Goal: Answer question/provide support: Share knowledge or assist other users

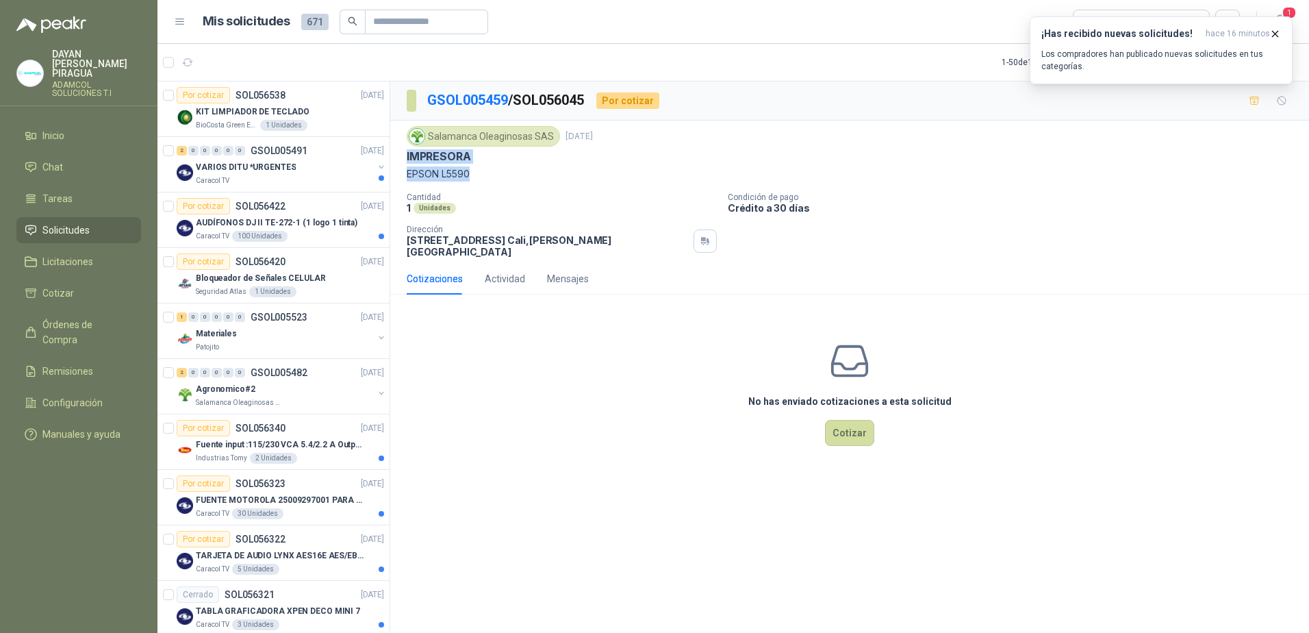
scroll to position [411, 0]
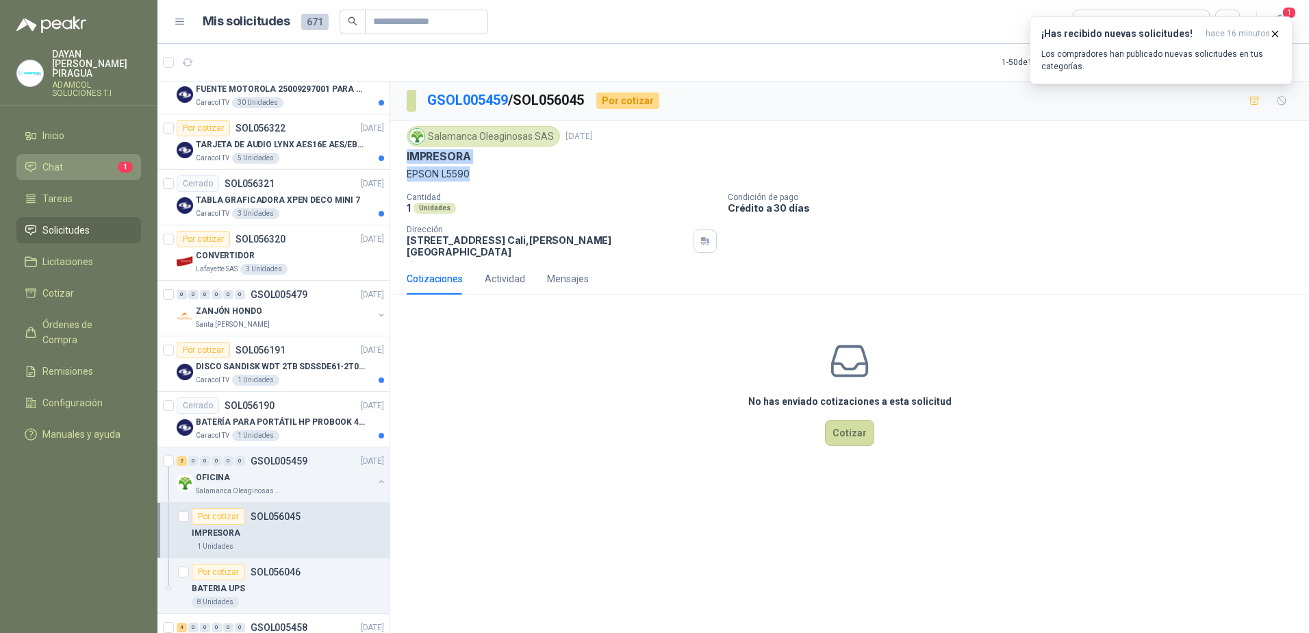
click at [90, 160] on li "Chat 1" at bounding box center [79, 167] width 108 height 15
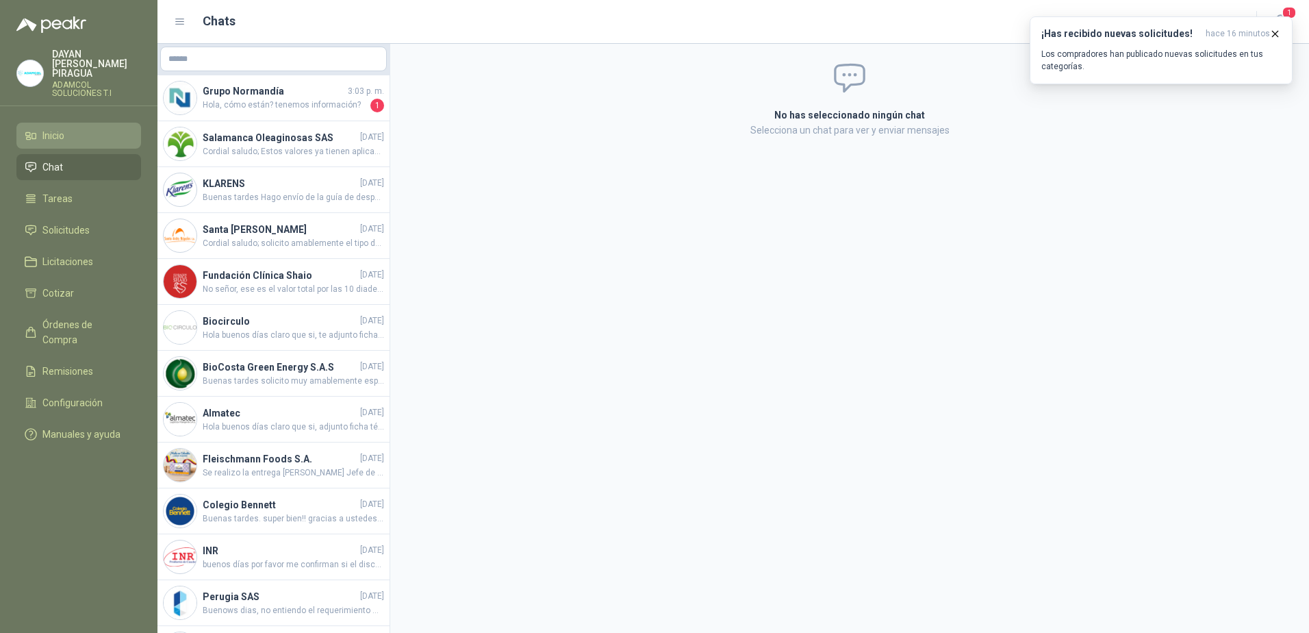
click at [68, 128] on li "Inicio" at bounding box center [79, 135] width 108 height 15
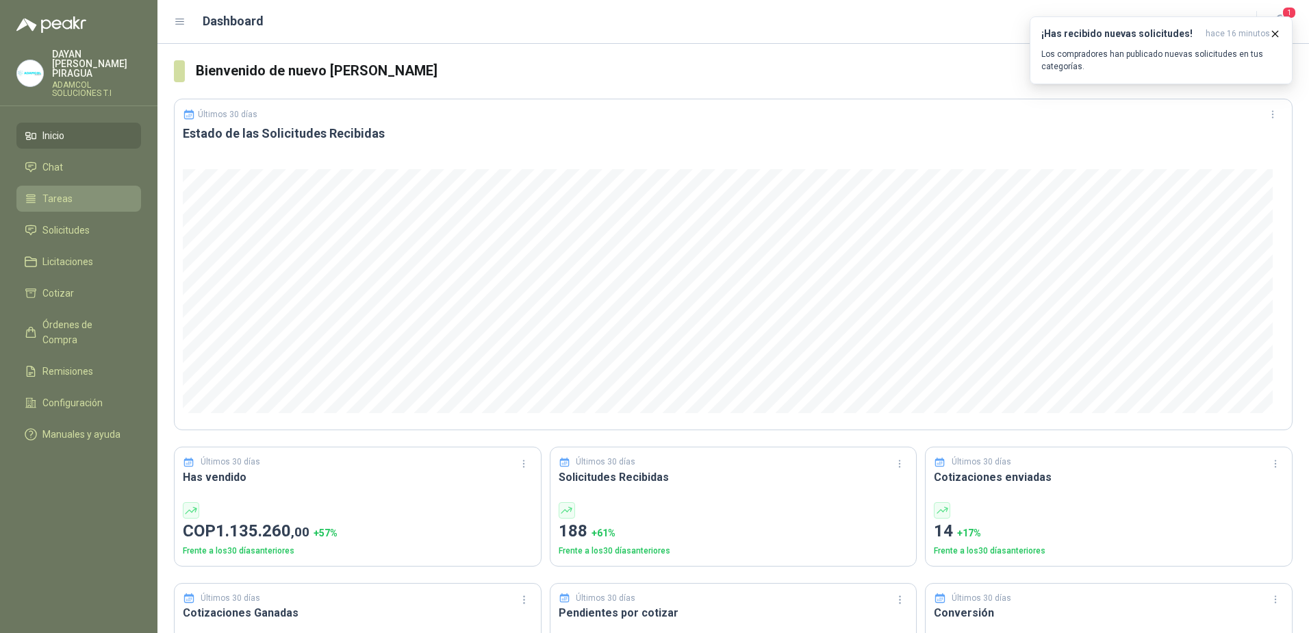
click at [92, 191] on li "Tareas" at bounding box center [79, 198] width 108 height 15
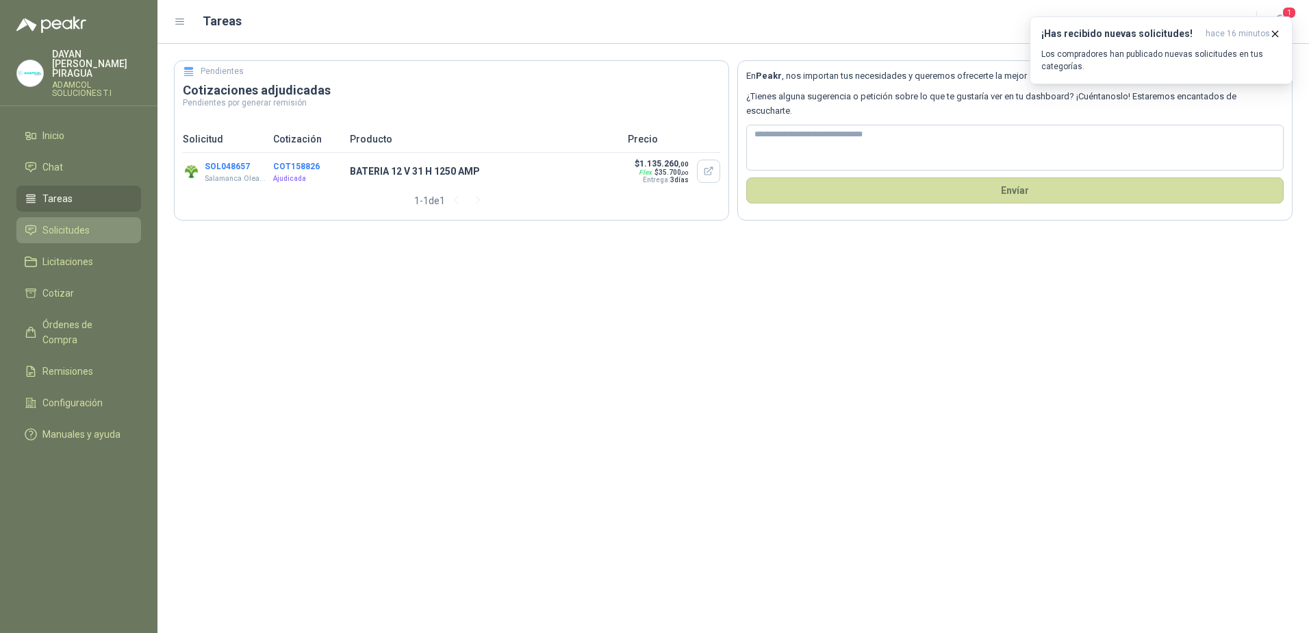
click at [49, 224] on span "Solicitudes" at bounding box center [65, 230] width 47 height 15
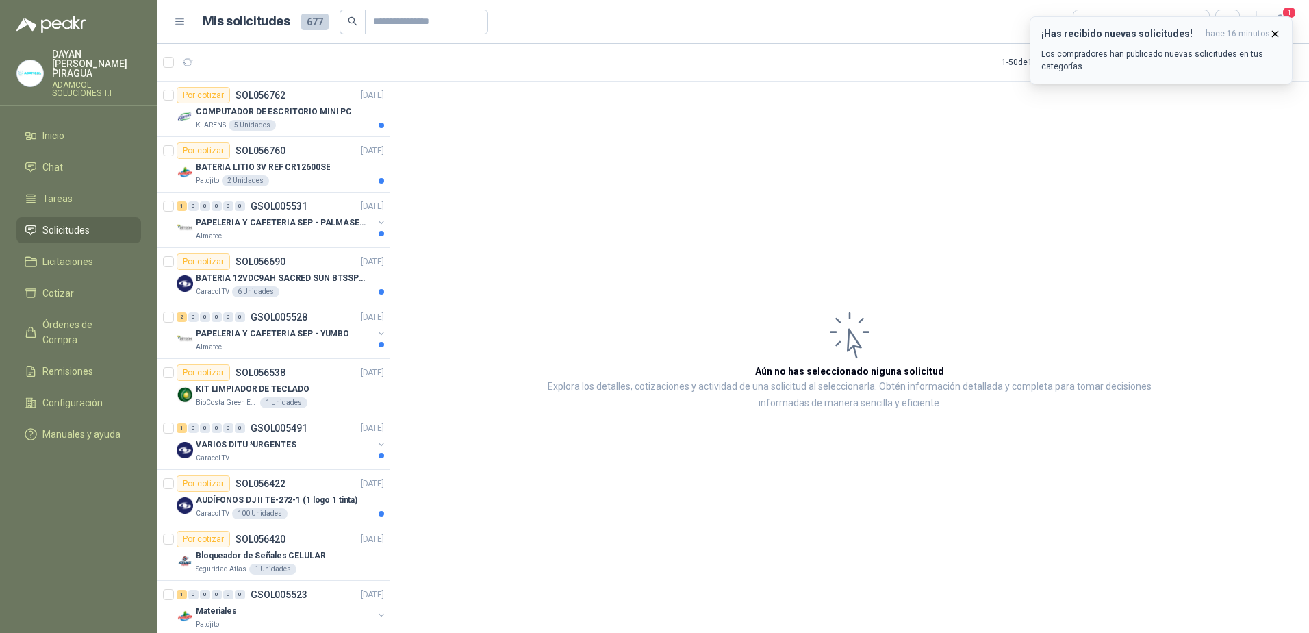
click at [1276, 32] on icon "button" at bounding box center [1276, 34] width 12 height 12
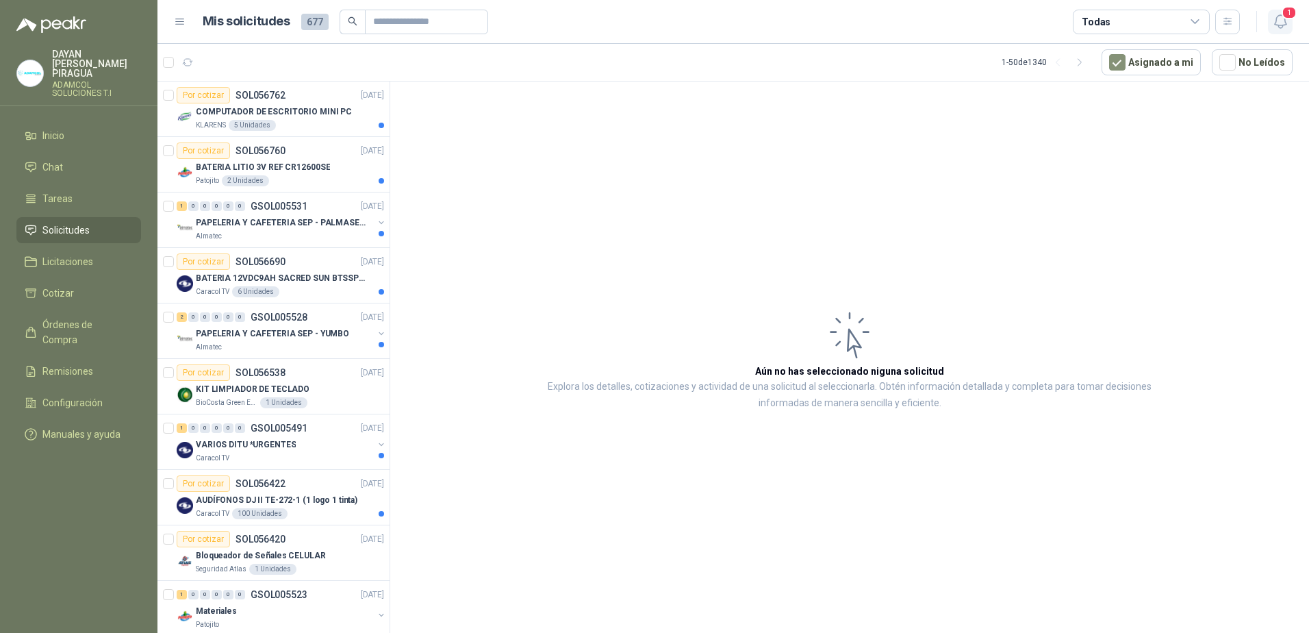
click at [1281, 22] on icon "button" at bounding box center [1280, 21] width 17 height 17
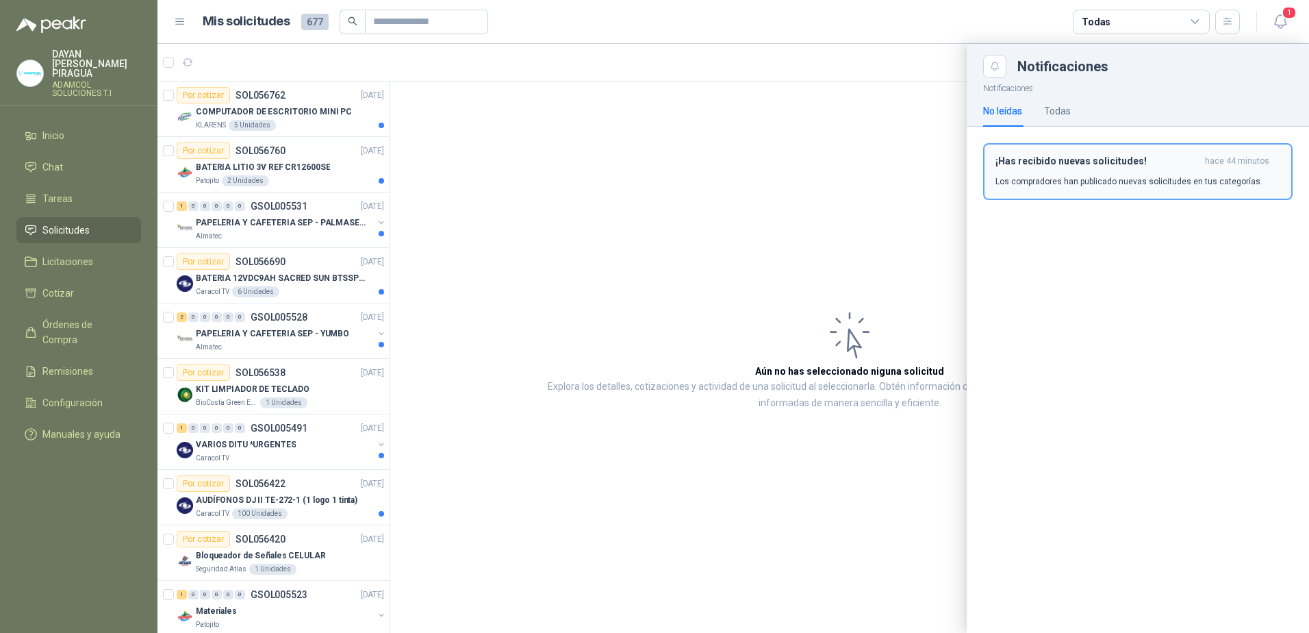
click at [1066, 172] on div "¡Has recibido nuevas solicitudes! hace 44 minutos Los compradores han publicado…" at bounding box center [1138, 171] width 285 height 32
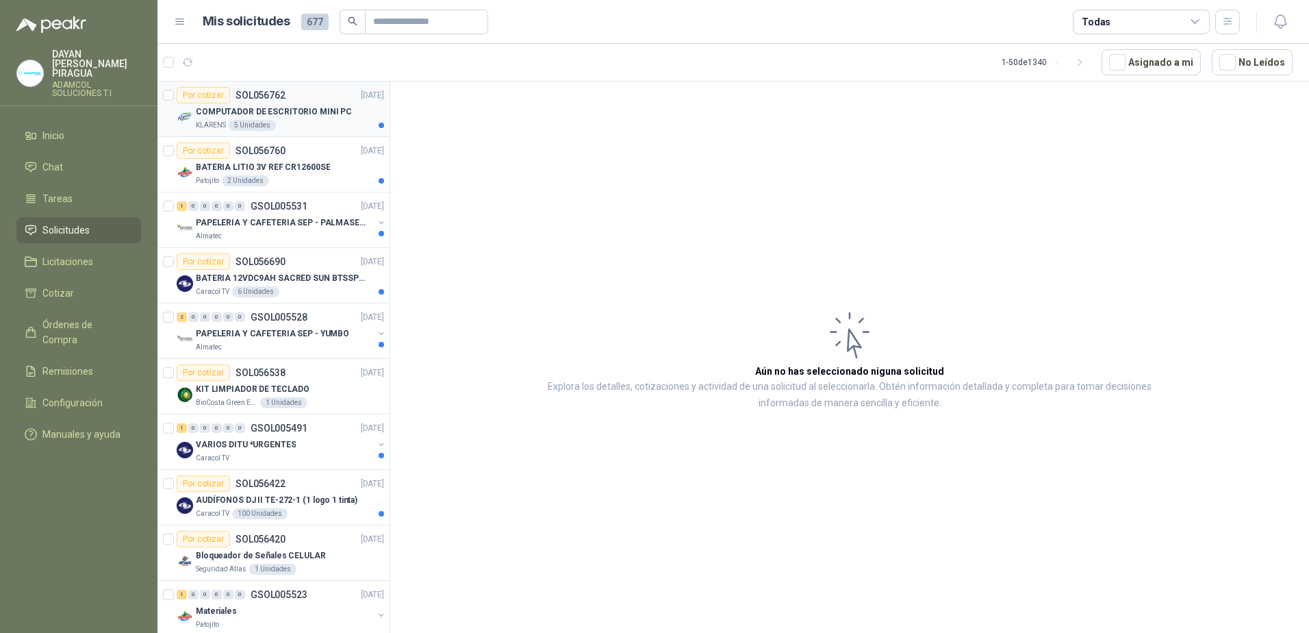
click at [273, 94] on p "SOL056762" at bounding box center [261, 95] width 50 height 10
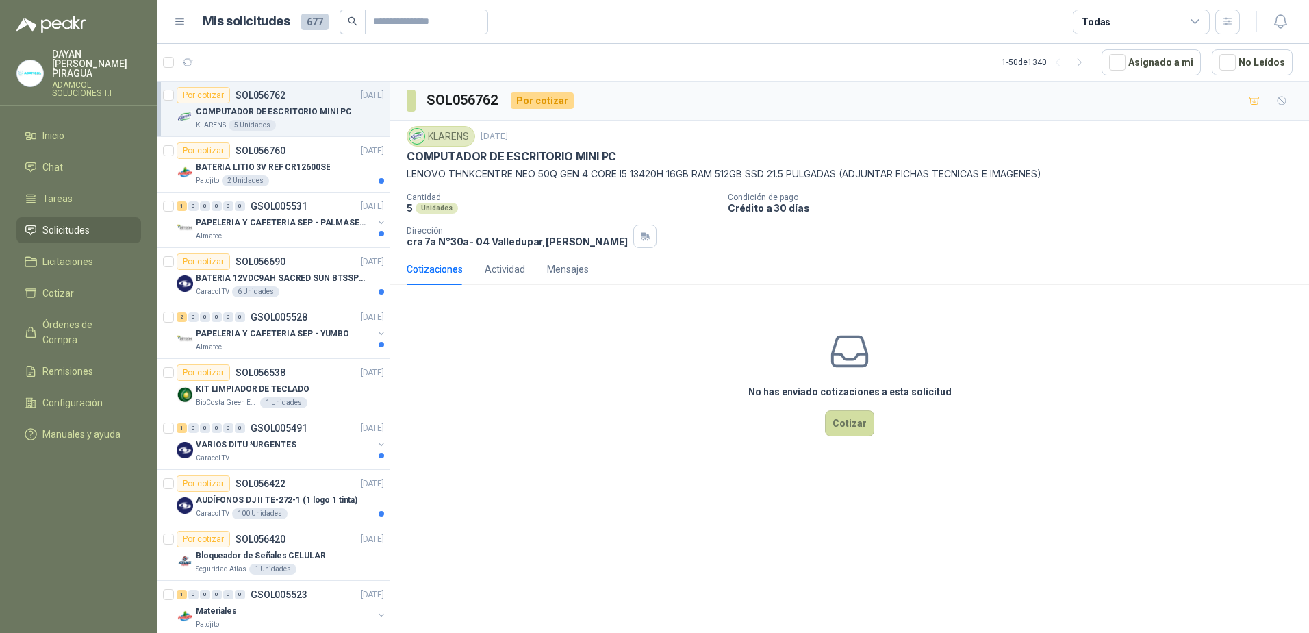
click at [529, 472] on div "SOL056762 Por cotizar KLARENS [DATE] COMPUTADOR DE ESCRITORIO MINI PC LENOVO TH…" at bounding box center [849, 359] width 919 height 556
drag, startPoint x: 300, startPoint y: 161, endPoint x: 334, endPoint y: 182, distance: 40.3
click at [300, 161] on p "BATERIA LITIO 3V REF CR12600SE" at bounding box center [263, 167] width 134 height 13
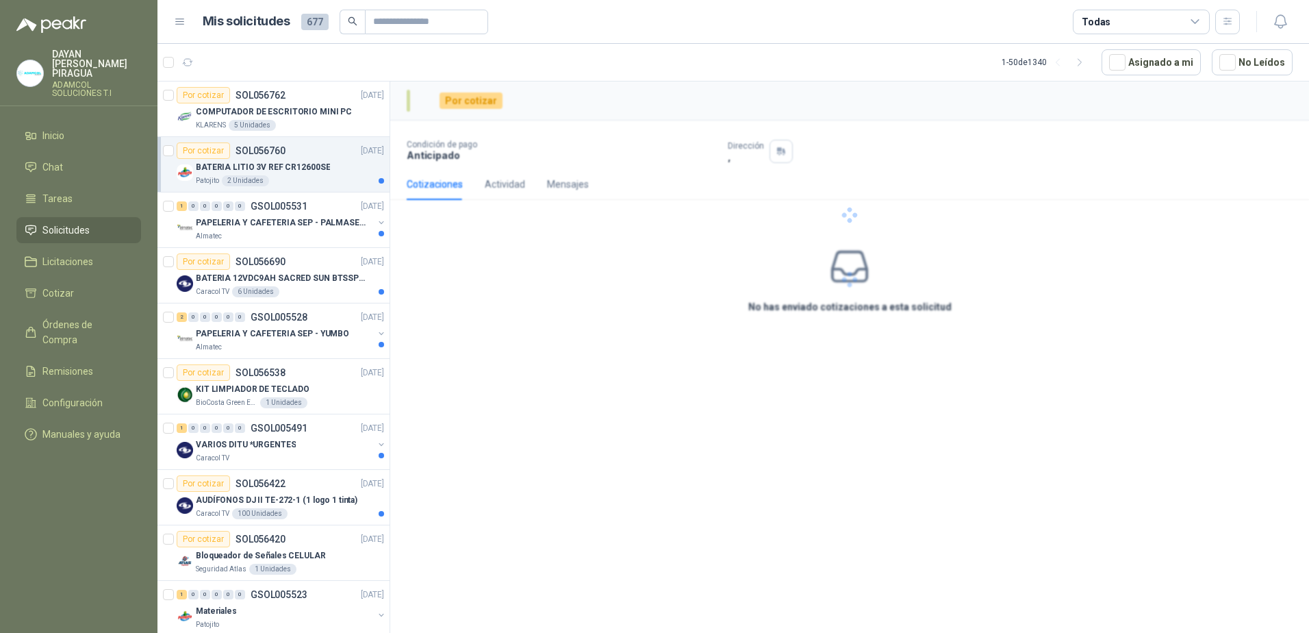
click at [319, 162] on p "BATERIA LITIO 3V REF CR12600SE" at bounding box center [263, 167] width 134 height 13
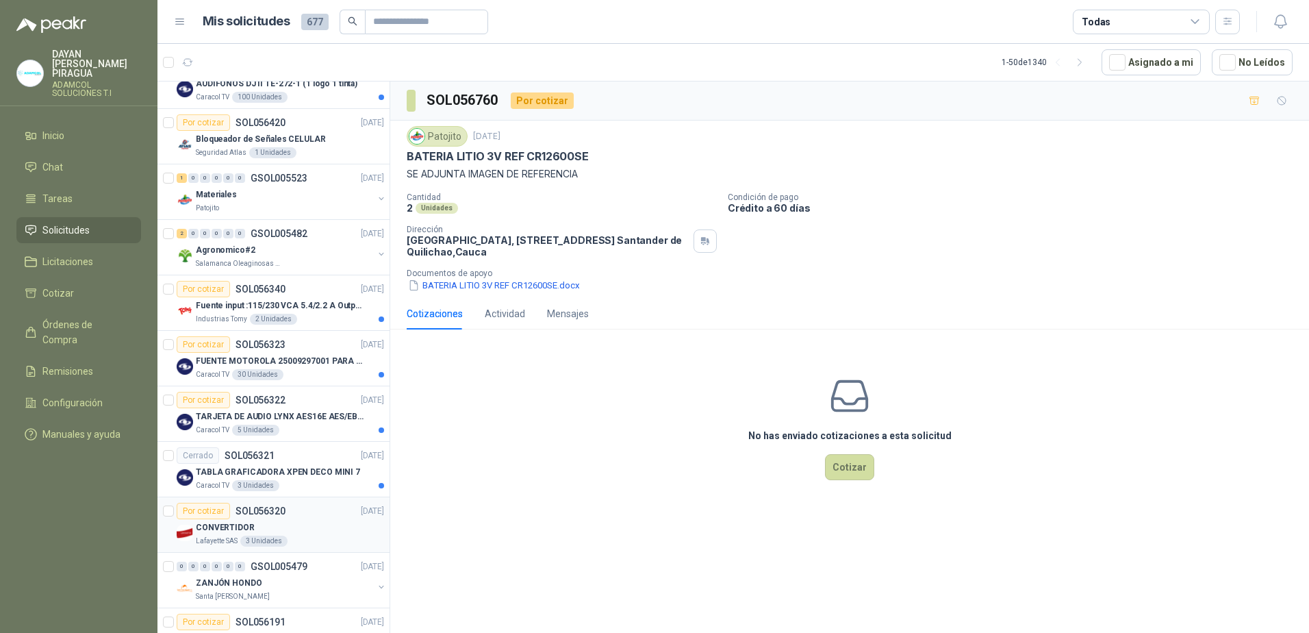
scroll to position [342, 0]
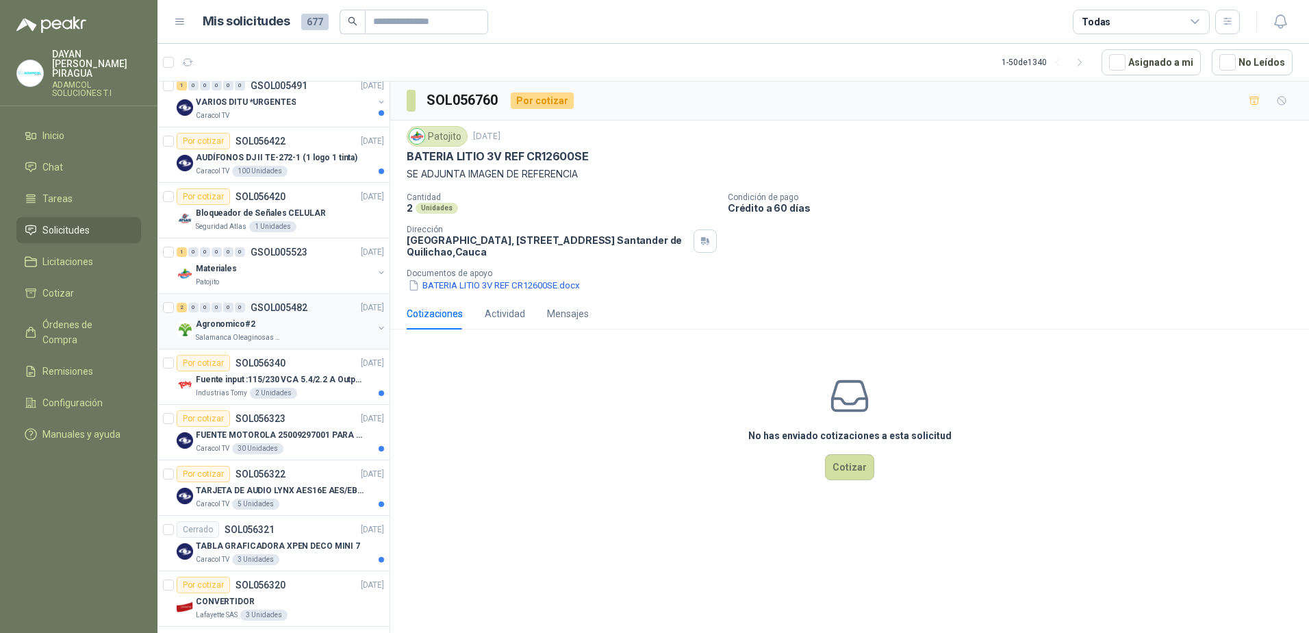
click at [320, 334] on div "Salamanca Oleaginosas SAS" at bounding box center [284, 337] width 177 height 11
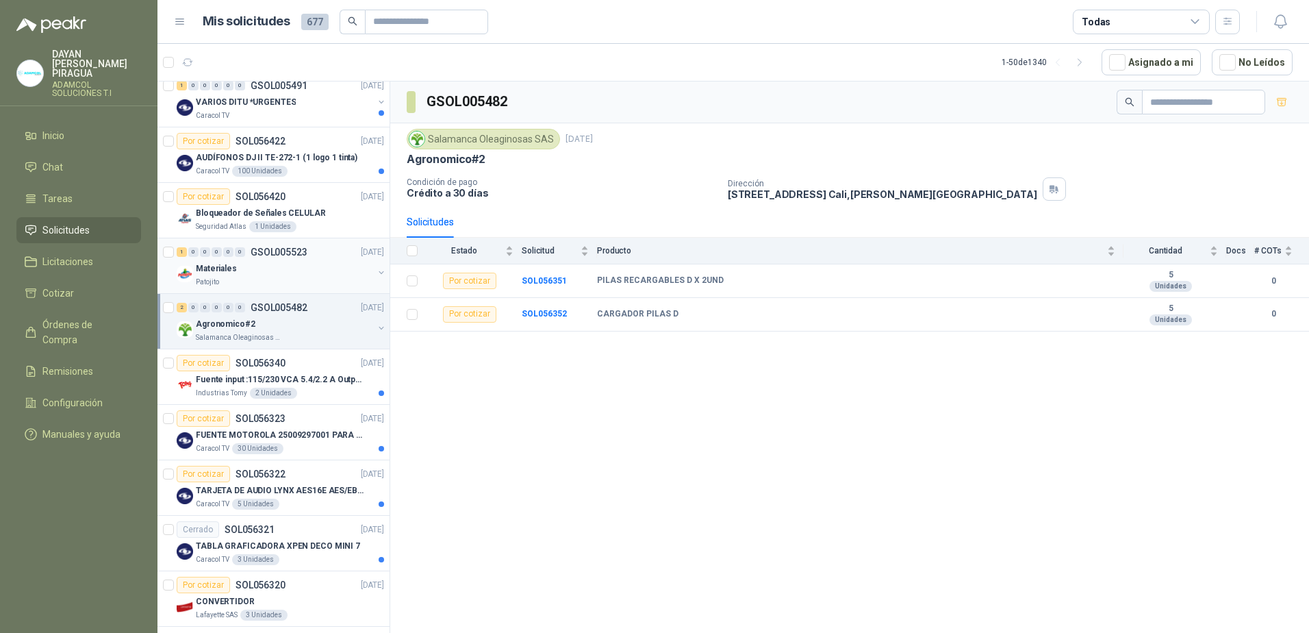
click at [307, 275] on div "Materiales" at bounding box center [284, 268] width 177 height 16
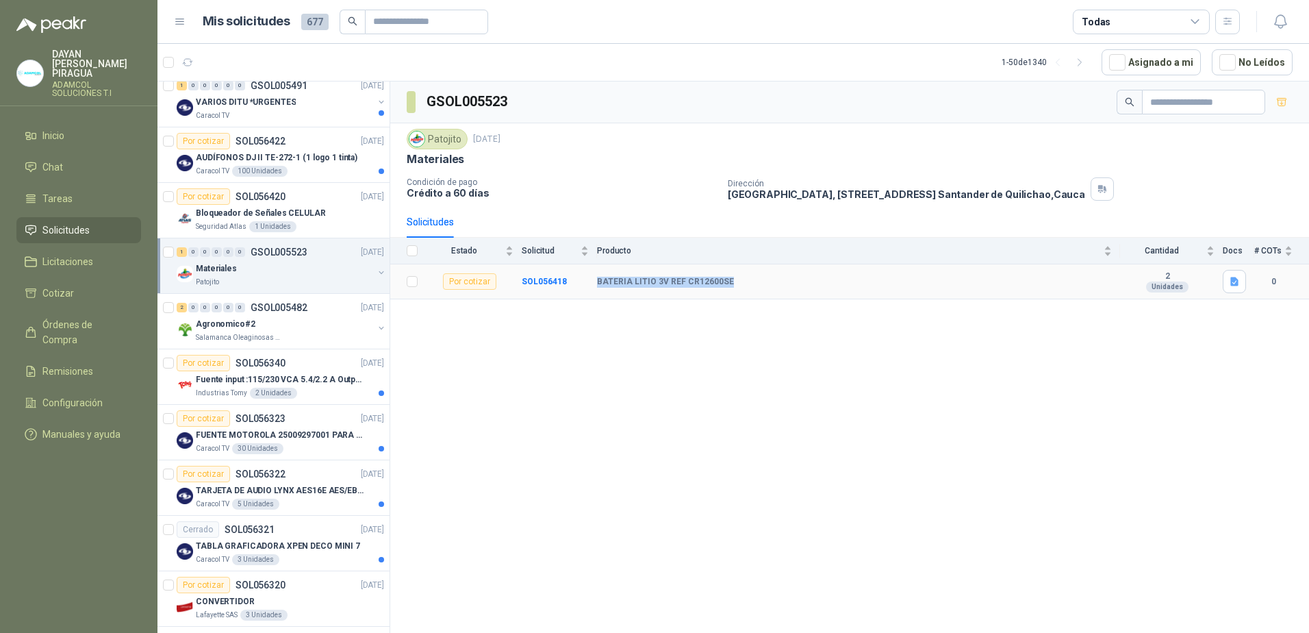
drag, startPoint x: 755, startPoint y: 275, endPoint x: 575, endPoint y: 274, distance: 180.8
click at [575, 274] on tr "Por cotizar SOL056418 BATERIA LITIO 3V REF CR12600SE 2 Unidades 0" at bounding box center [849, 281] width 919 height 35
copy tr "BATERIA LITIO 3V REF CR12600SE"
drag, startPoint x: 251, startPoint y: 327, endPoint x: 317, endPoint y: 343, distance: 67.6
click at [251, 327] on div "Agronomico#2" at bounding box center [284, 324] width 177 height 16
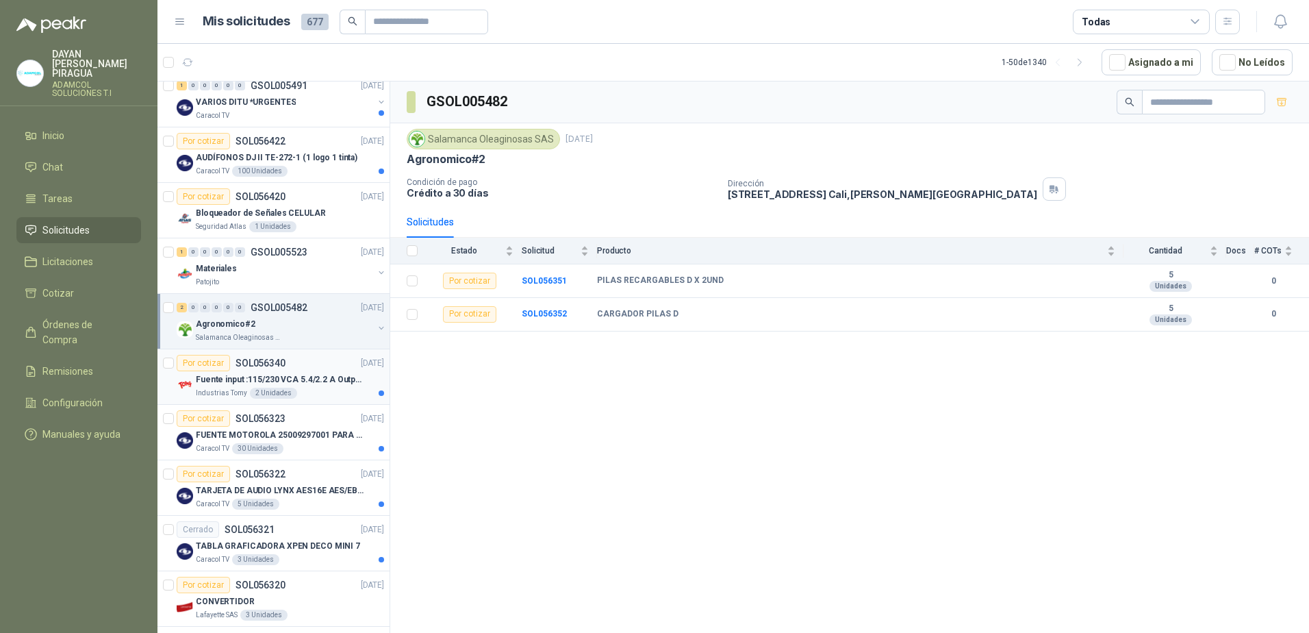
click at [279, 373] on p "Fuente input :115/230 VCA 5.4/2.2 A Output: 24 VDC 10 A 47-63 Hz" at bounding box center [281, 379] width 171 height 13
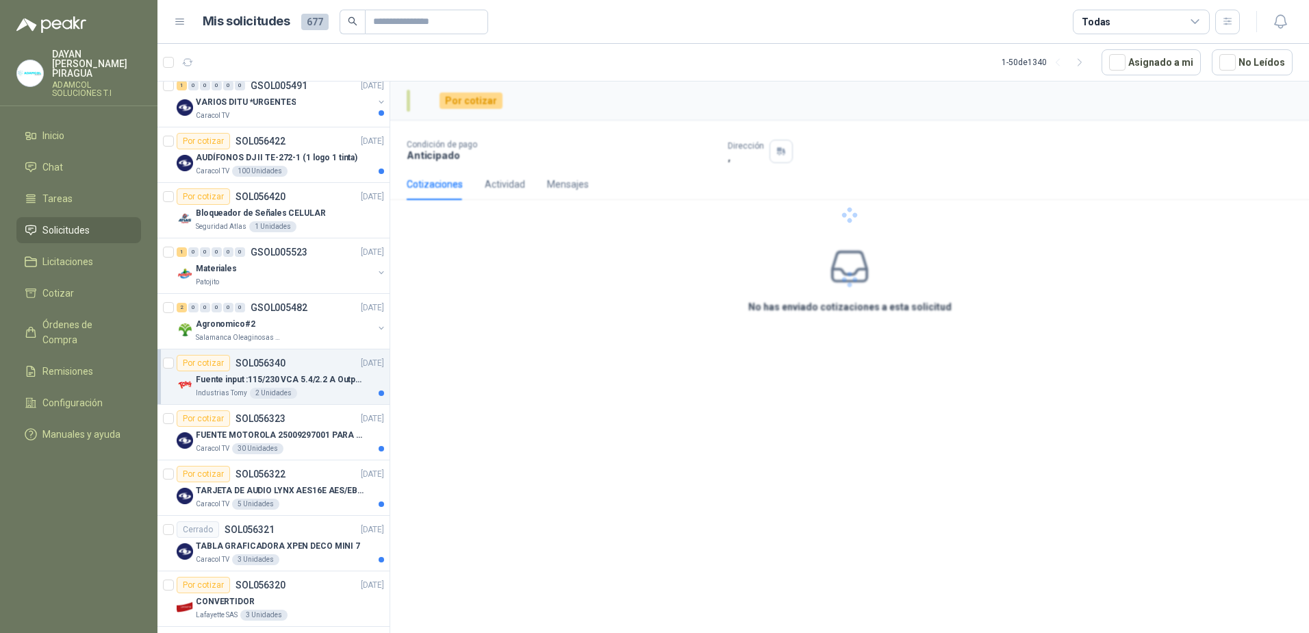
click at [325, 377] on p "Fuente input :115/230 VCA 5.4/2.2 A Output: 24 VDC 10 A 47-63 Hz" at bounding box center [281, 379] width 171 height 13
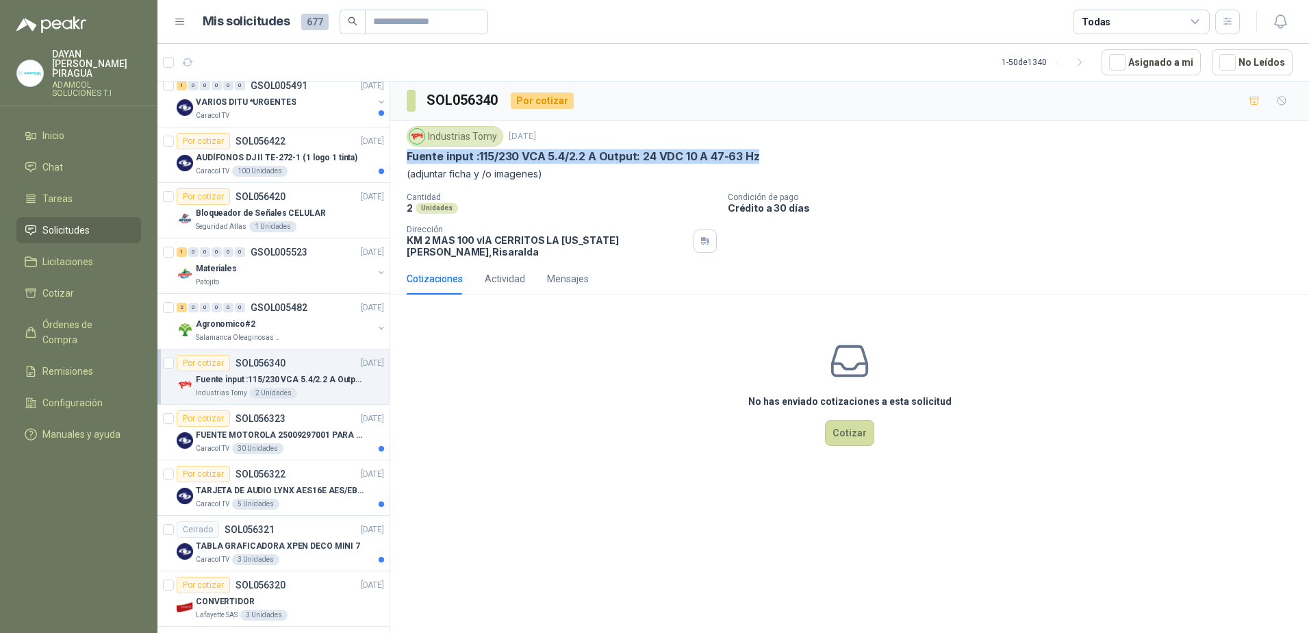
drag, startPoint x: 794, startPoint y: 155, endPoint x: 407, endPoint y: 157, distance: 386.9
click at [407, 157] on div "Fuente input :115/230 VCA 5.4/2.2 A Output: 24 VDC 10 A 47-63 Hz" at bounding box center [850, 156] width 886 height 14
copy p "Fuente input :115/230 VCA 5.4/2.2 A Output: 24 VDC 10 A 47-63 Hz"
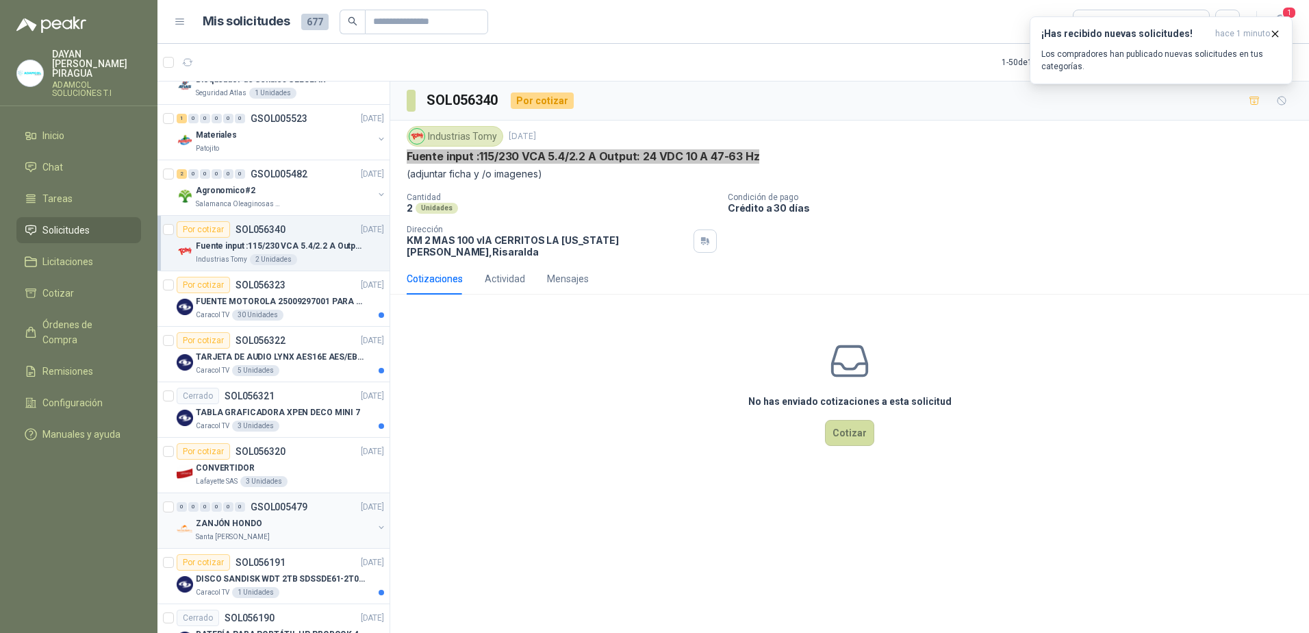
scroll to position [479, 0]
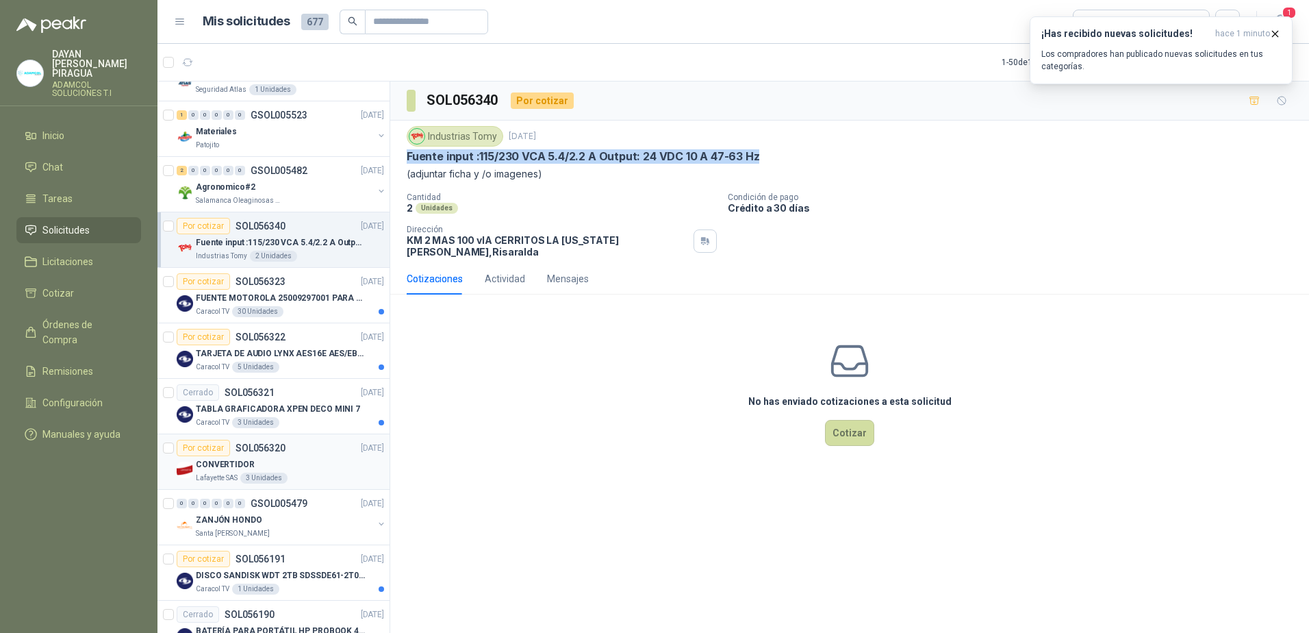
click at [325, 480] on div "Lafayette SAS 3 Unidades" at bounding box center [290, 477] width 188 height 11
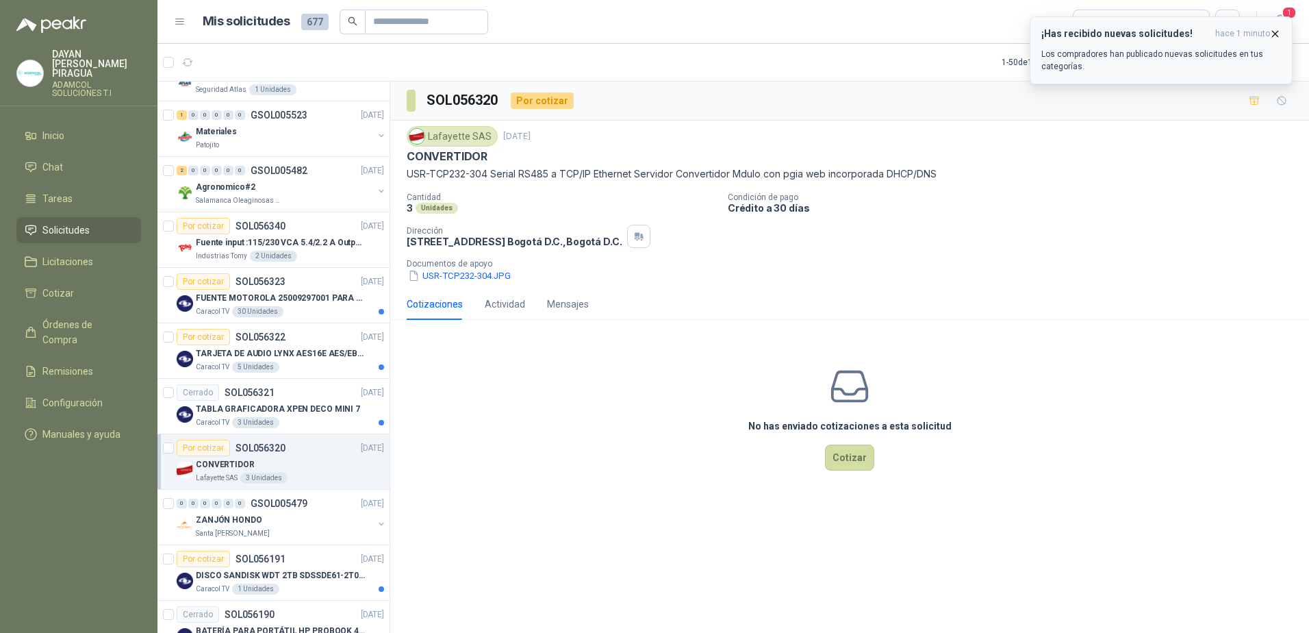
click at [1281, 34] on button "¡Has recibido nuevas solicitudes! hace 1 minuto Los compradores han publicado n…" at bounding box center [1161, 50] width 263 height 68
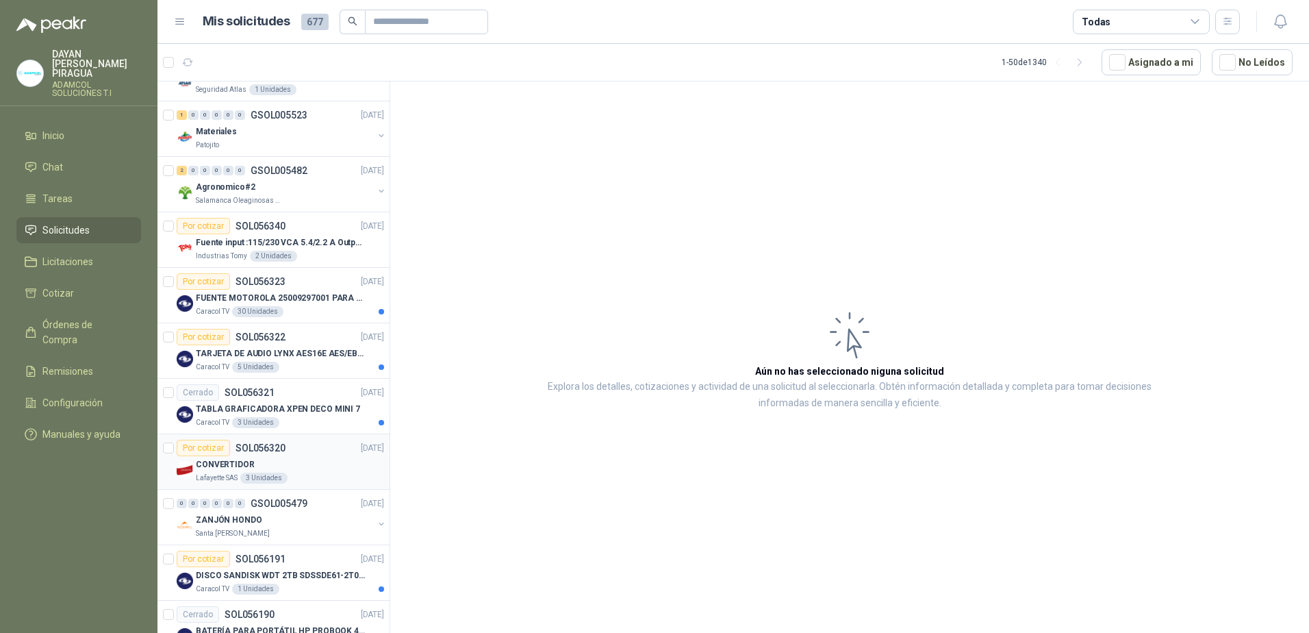
click at [303, 466] on div "CONVERTIDOR" at bounding box center [290, 464] width 188 height 16
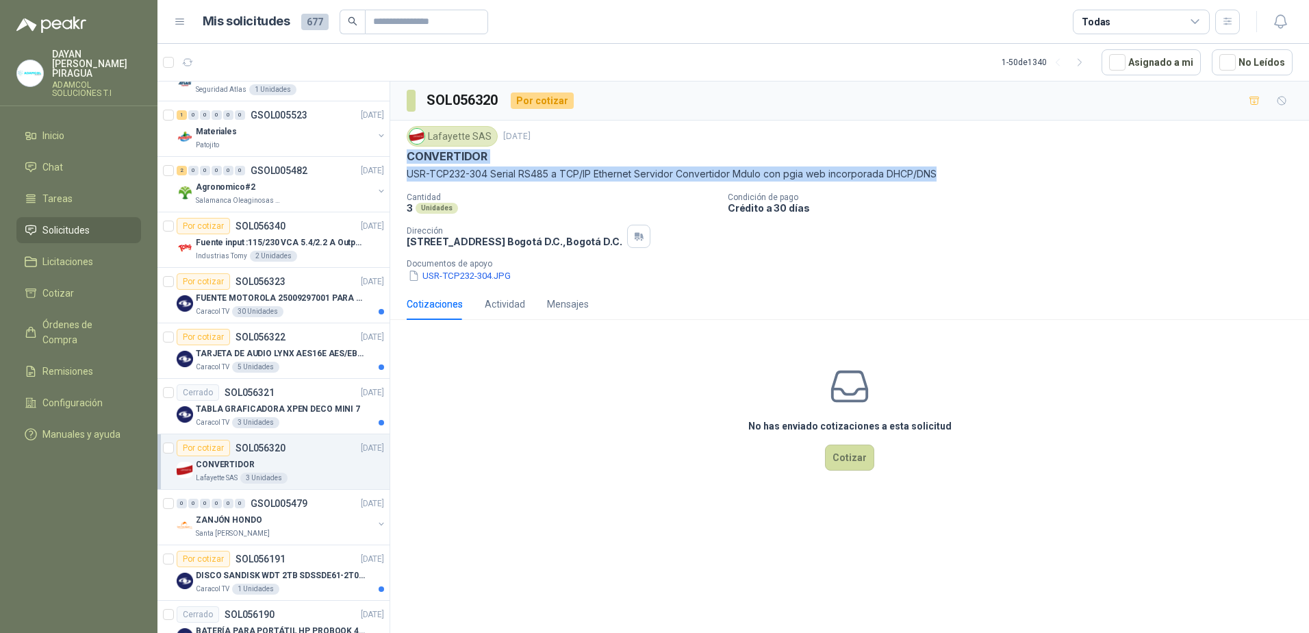
drag, startPoint x: 952, startPoint y: 165, endPoint x: 395, endPoint y: 163, distance: 556.7
click at [395, 163] on div "Lafayette SAS [DATE] CONVERTIDOR USR-TCP232-304 Serial RS485 a TCP/IP Ethernet …" at bounding box center [849, 205] width 919 height 168
copy div "CONVERTIDOR USR-TCP232-304 Serial RS485 a TCP/IP Ethernet Servidor Convertidor …"
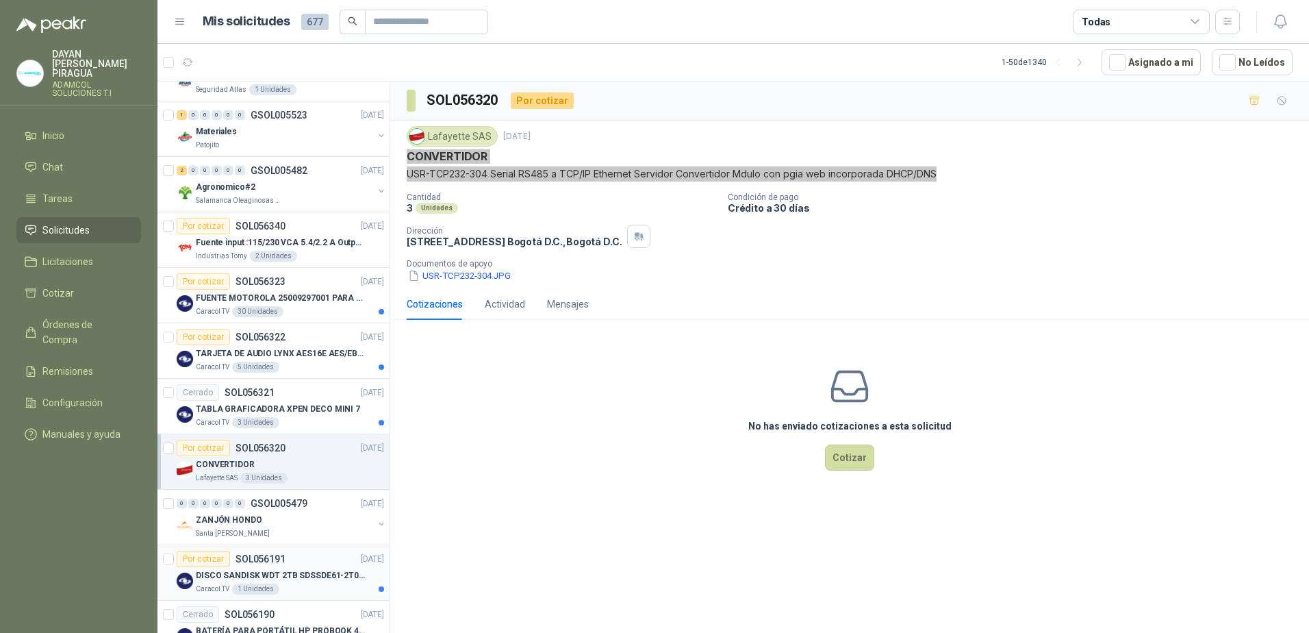
scroll to position [548, 0]
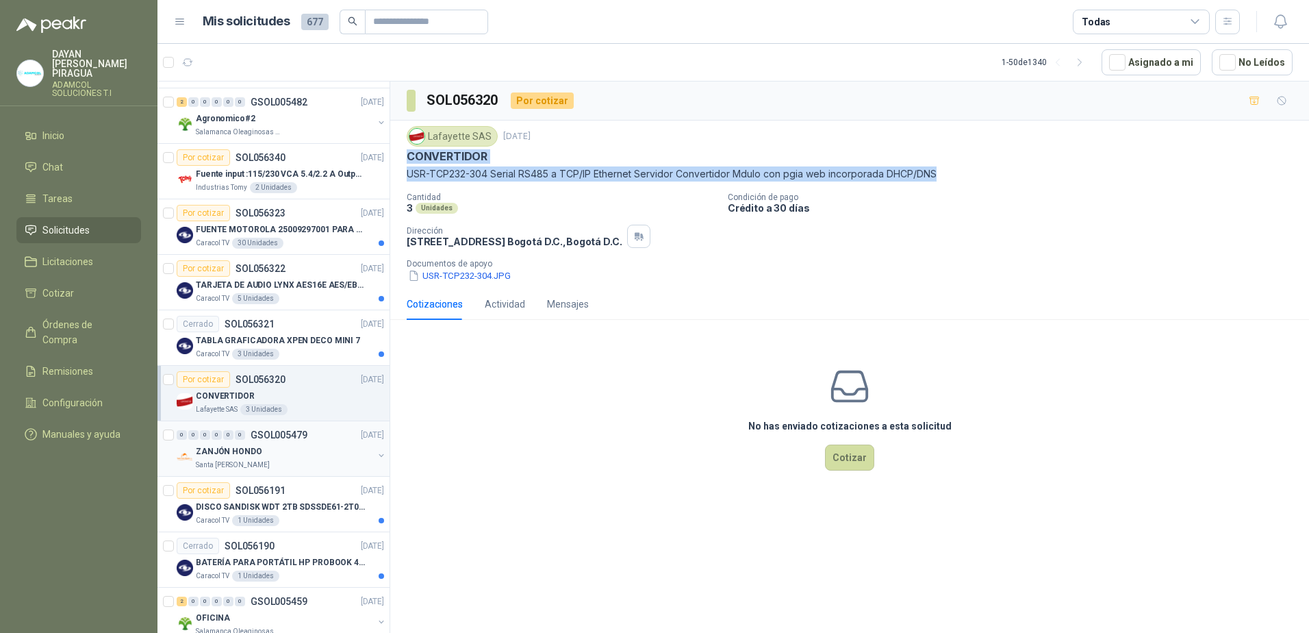
click at [303, 452] on div "ZANJÓN HONDO" at bounding box center [284, 451] width 177 height 16
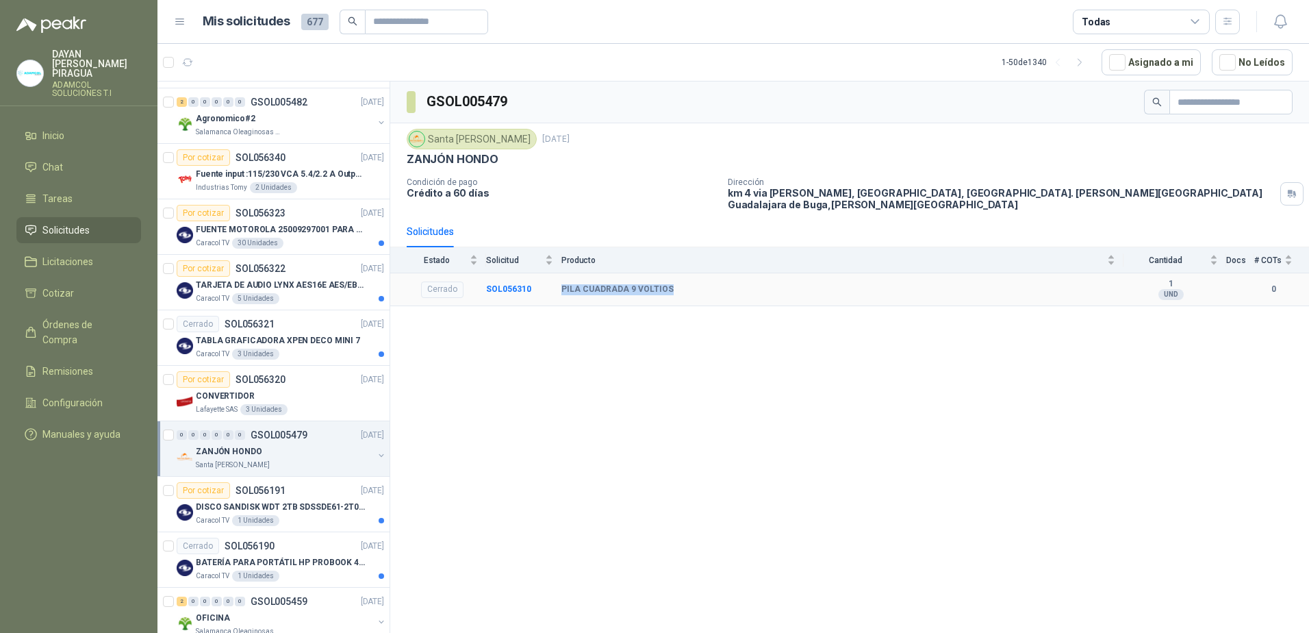
drag, startPoint x: 688, startPoint y: 283, endPoint x: 558, endPoint y: 281, distance: 130.1
click at [558, 281] on tr "Cerrado SOL056310 PILA CUADRADA 9 VOLTIOS 1 UND  0" at bounding box center [849, 290] width 919 height 34
copy tr "PILA CUADRADA 9 VOLTIOS"
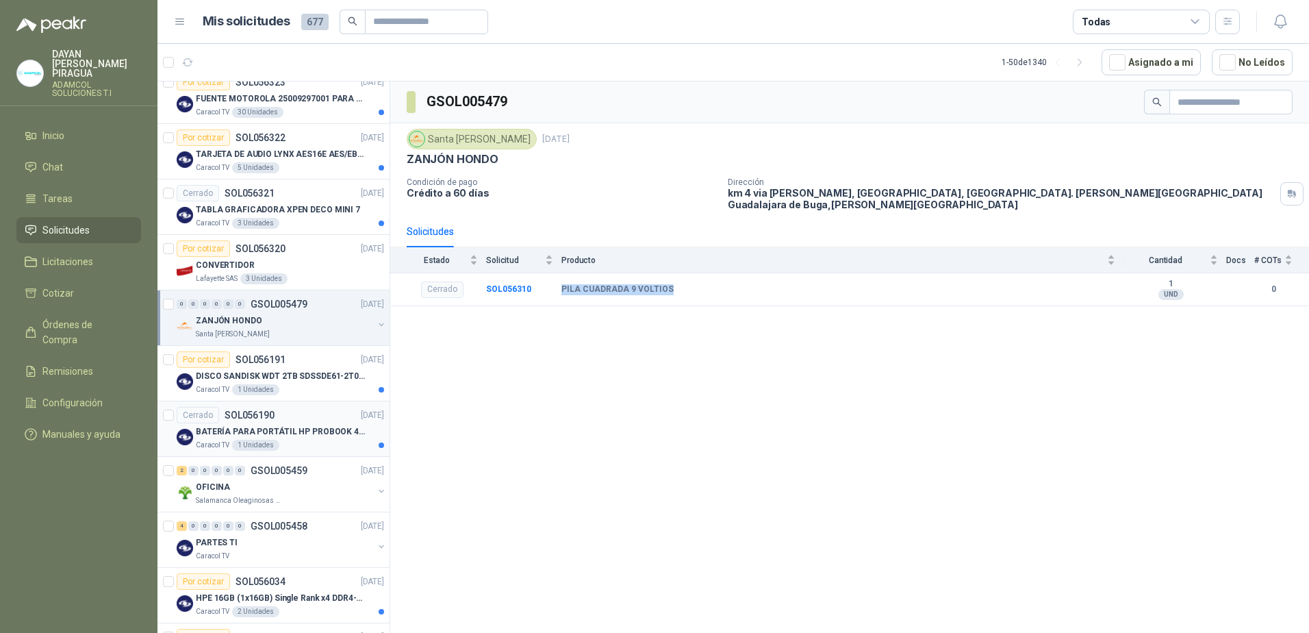
scroll to position [890, 0]
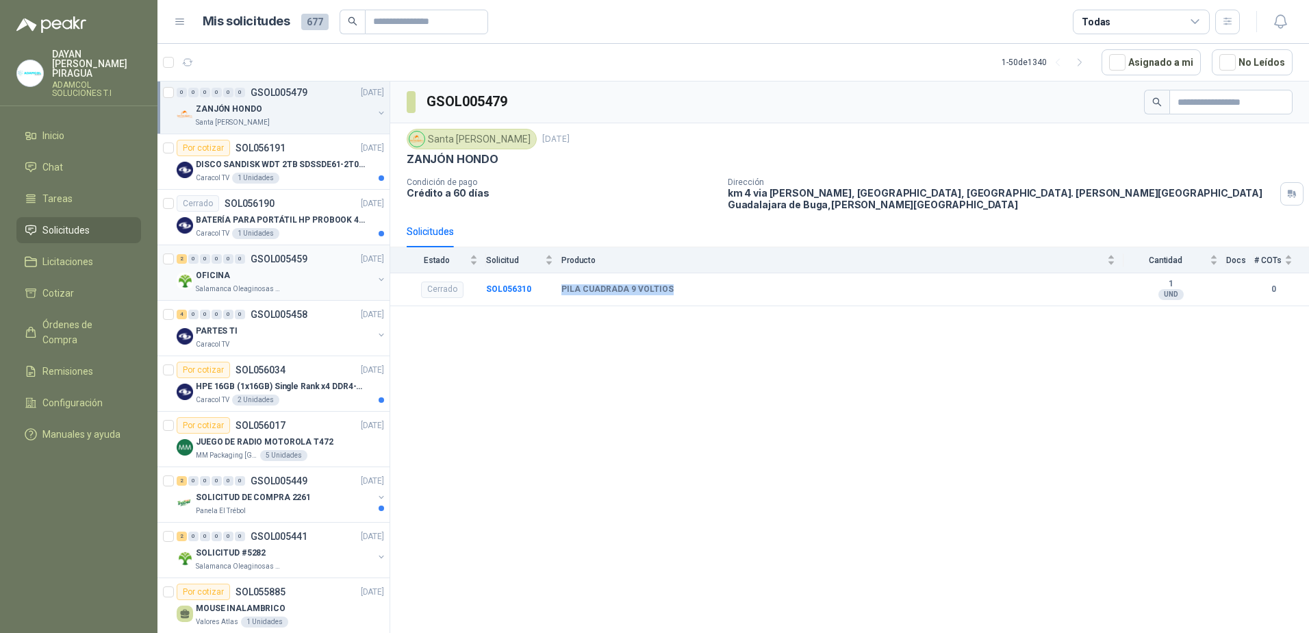
drag, startPoint x: 275, startPoint y: 278, endPoint x: 293, endPoint y: 278, distance: 18.5
click at [275, 278] on div "OFICINA" at bounding box center [284, 275] width 177 height 16
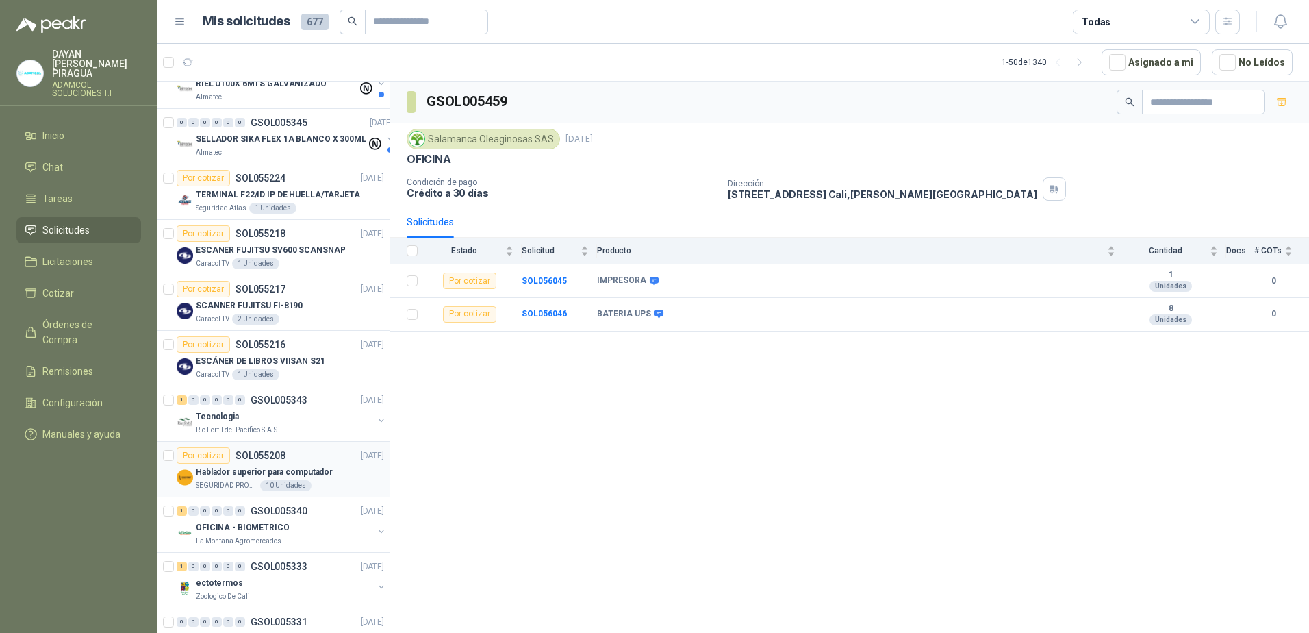
scroll to position [2247, 0]
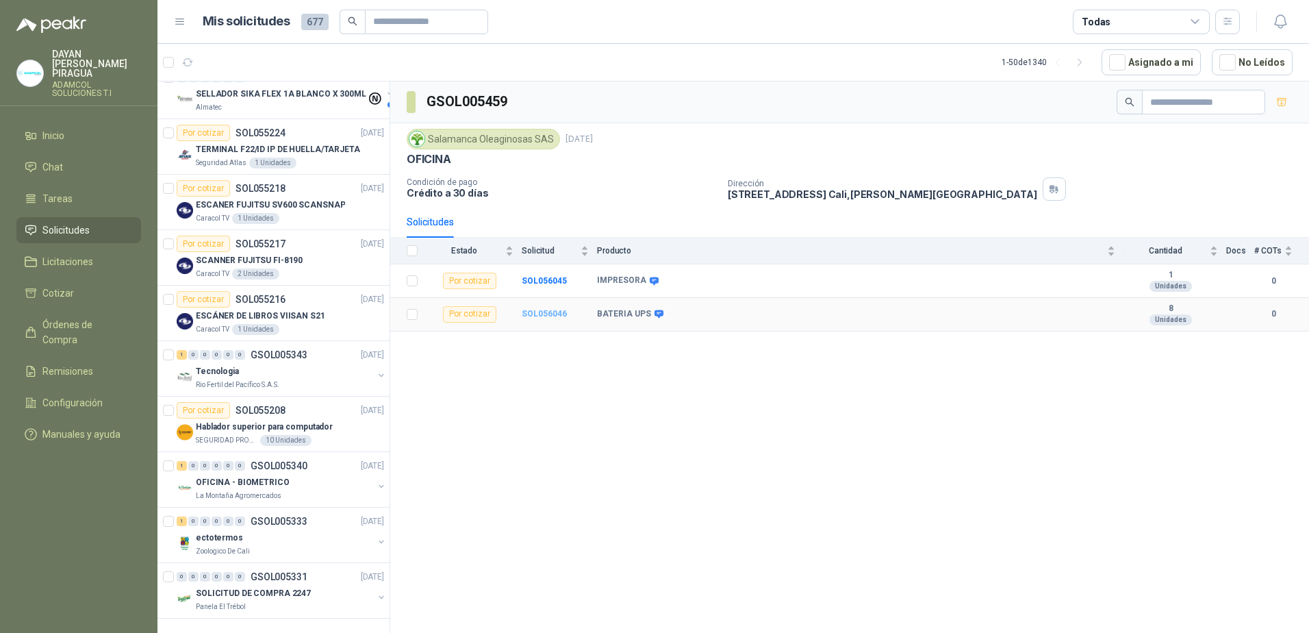
click at [540, 314] on b "SOL056046" at bounding box center [544, 314] width 45 height 10
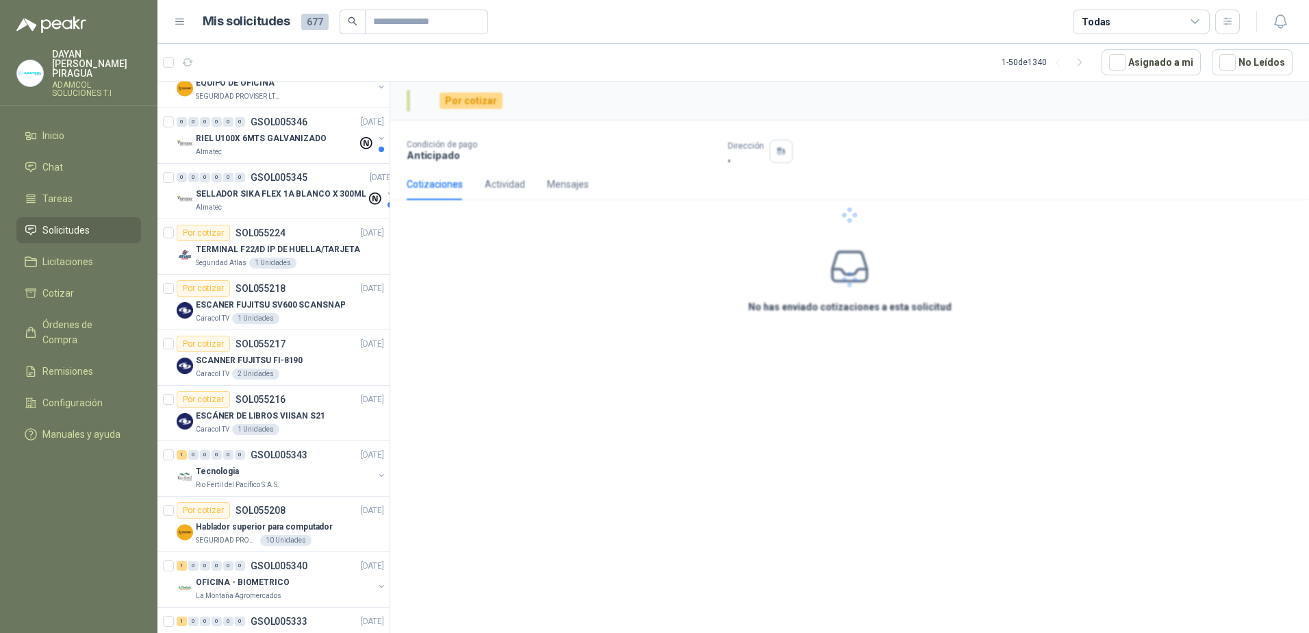
scroll to position [2358, 0]
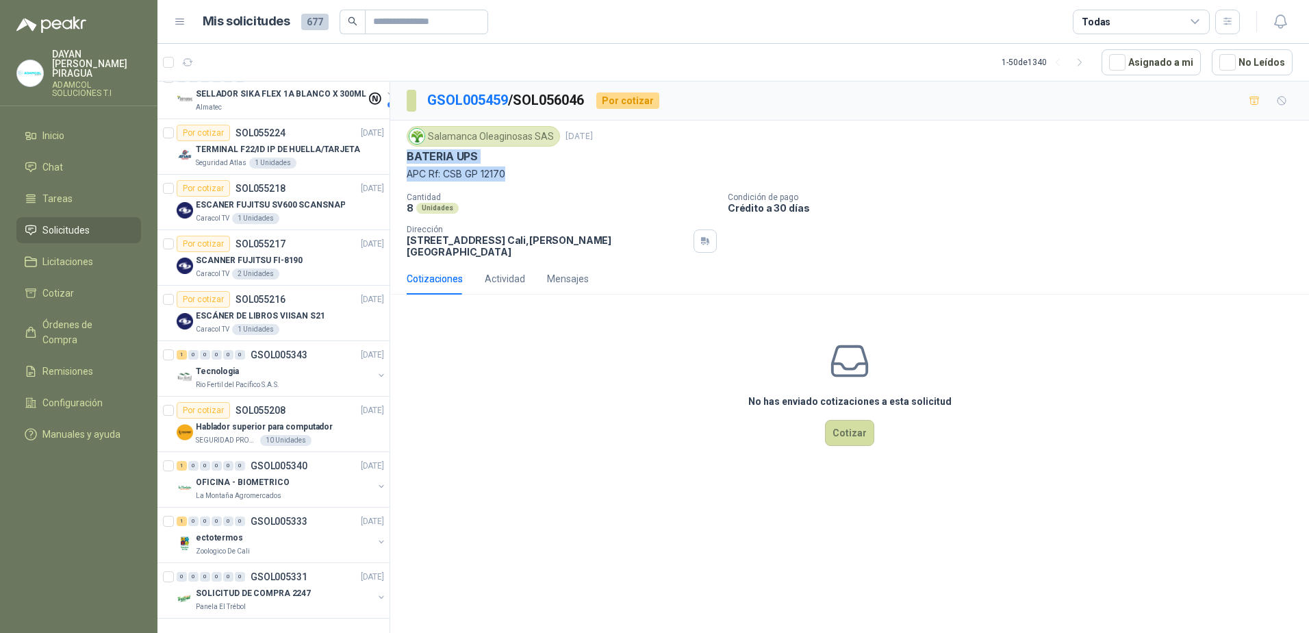
drag, startPoint x: 536, startPoint y: 175, endPoint x: 409, endPoint y: 162, distance: 128.0
click at [409, 162] on div "Salamanca Oleaginosas SAS [DATE] BATERIA UPS APC Rf: CSB GP 12170" at bounding box center [850, 153] width 886 height 55
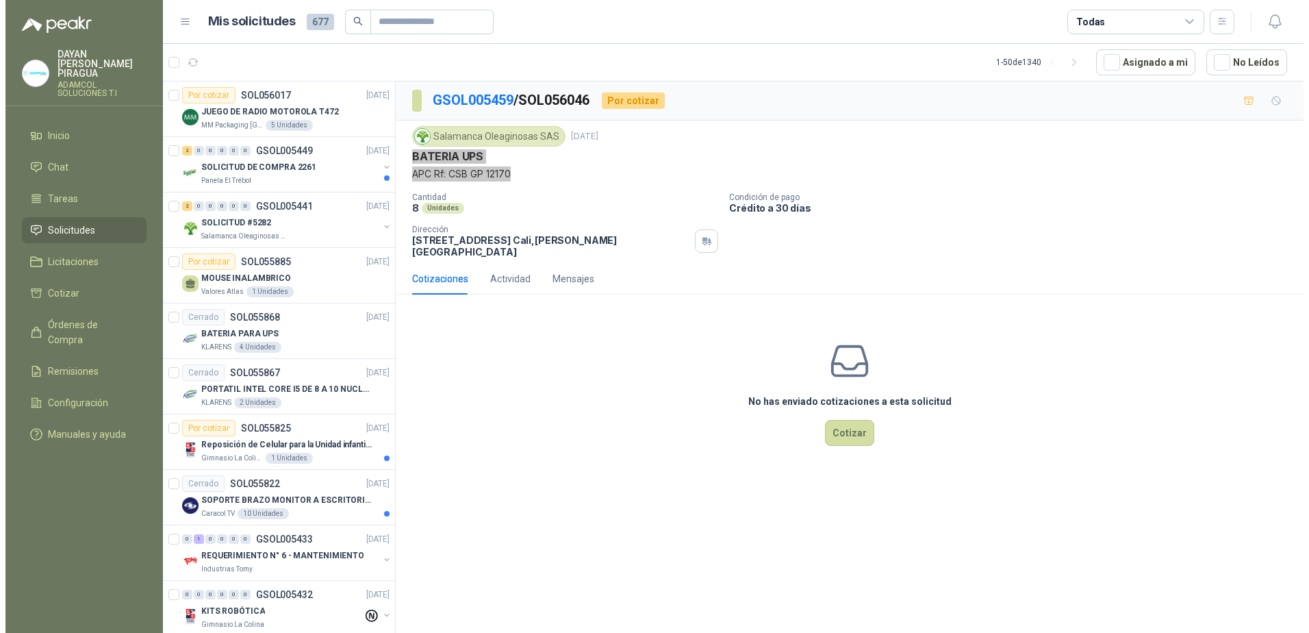
scroll to position [989, 0]
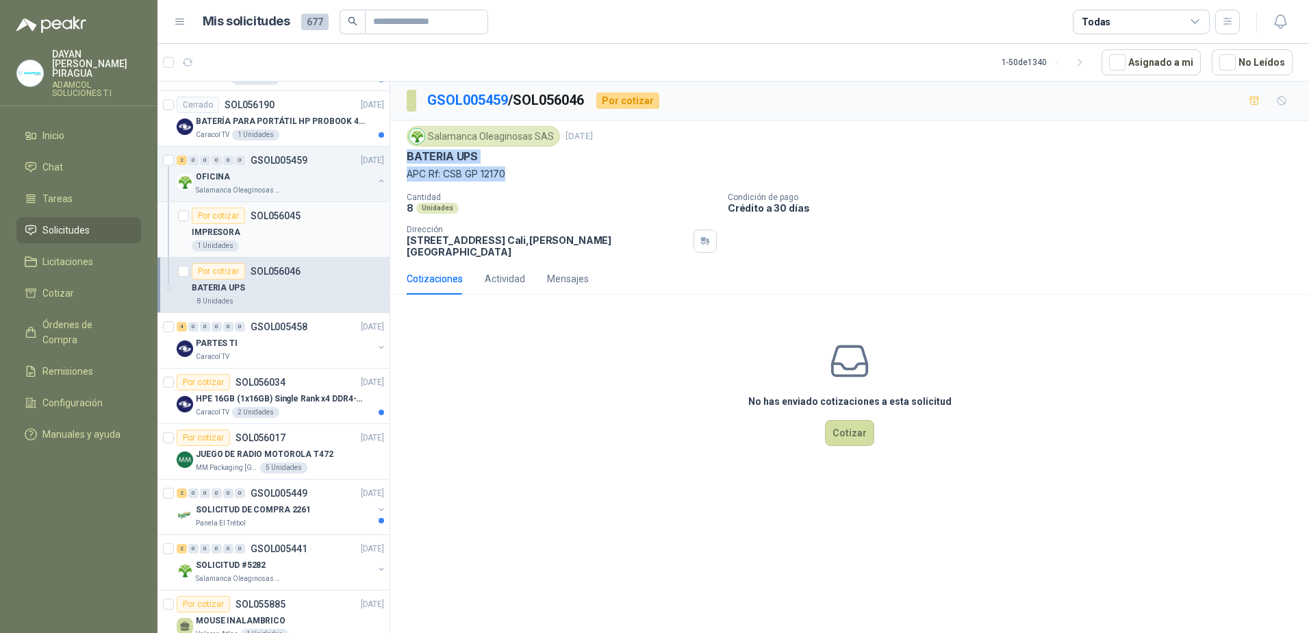
click at [340, 225] on div "IMPRESORA" at bounding box center [288, 232] width 192 height 16
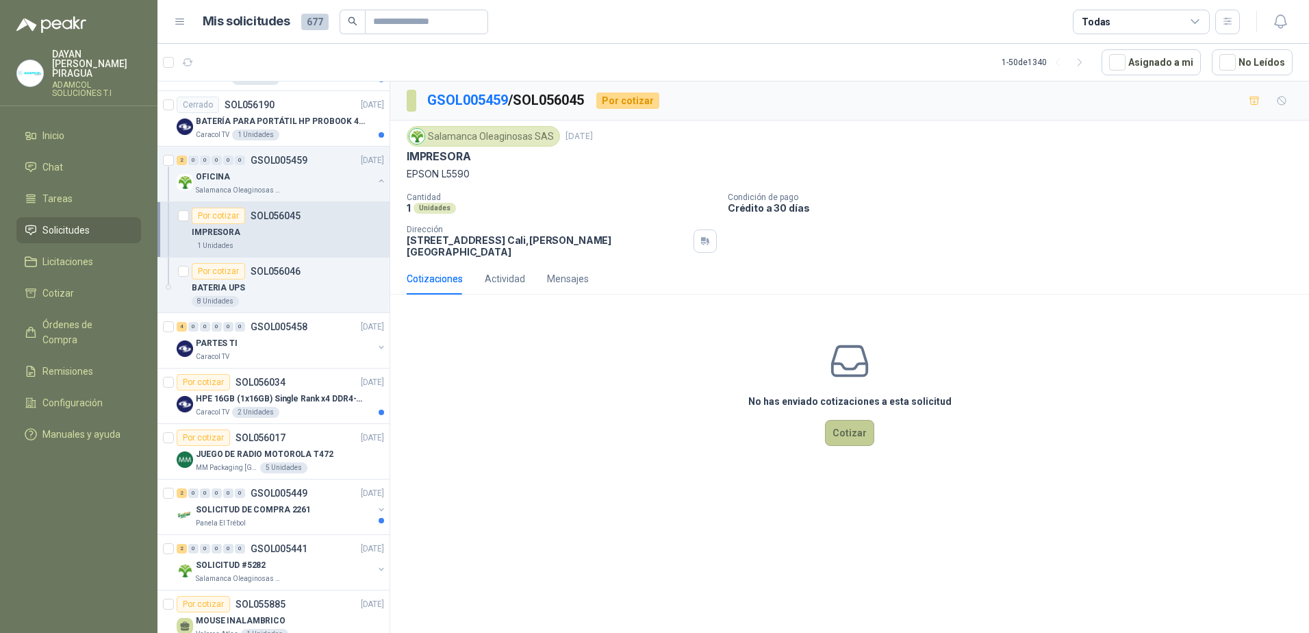
click at [856, 431] on button "Cotizar" at bounding box center [849, 433] width 49 height 26
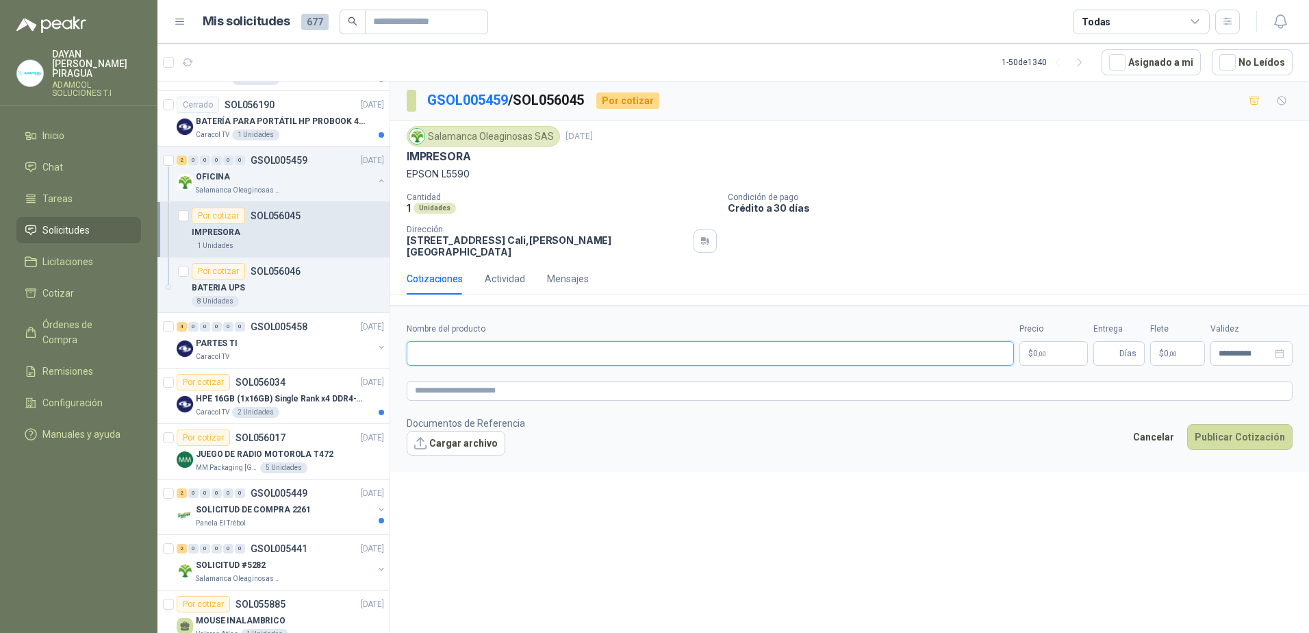
click at [500, 349] on input "Nombre del producto" at bounding box center [710, 353] width 607 height 25
drag, startPoint x: 499, startPoint y: 346, endPoint x: 490, endPoint y: 342, distance: 10.4
click at [498, 346] on input "Nombre del producto" at bounding box center [710, 353] width 607 height 25
paste input "**********"
type input "**********"
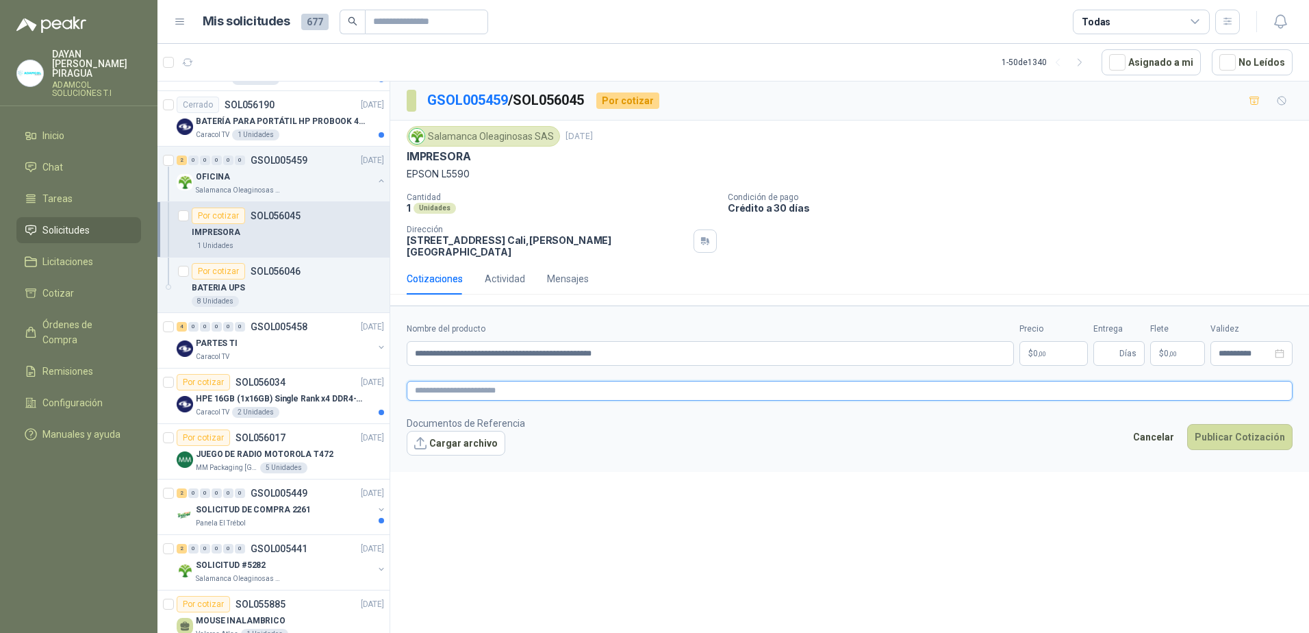
click at [567, 381] on textarea at bounding box center [850, 391] width 886 height 20
click at [529, 390] on textarea at bounding box center [850, 391] width 886 height 20
click at [528, 381] on textarea at bounding box center [850, 391] width 886 height 20
click at [531, 381] on textarea at bounding box center [850, 391] width 886 height 20
click at [1063, 333] on body "[PERSON_NAME] PIRAGUA ADAMCOL SOLUCIONES T.I Inicio Chat Tareas Solicitudes Lic…" at bounding box center [654, 316] width 1309 height 633
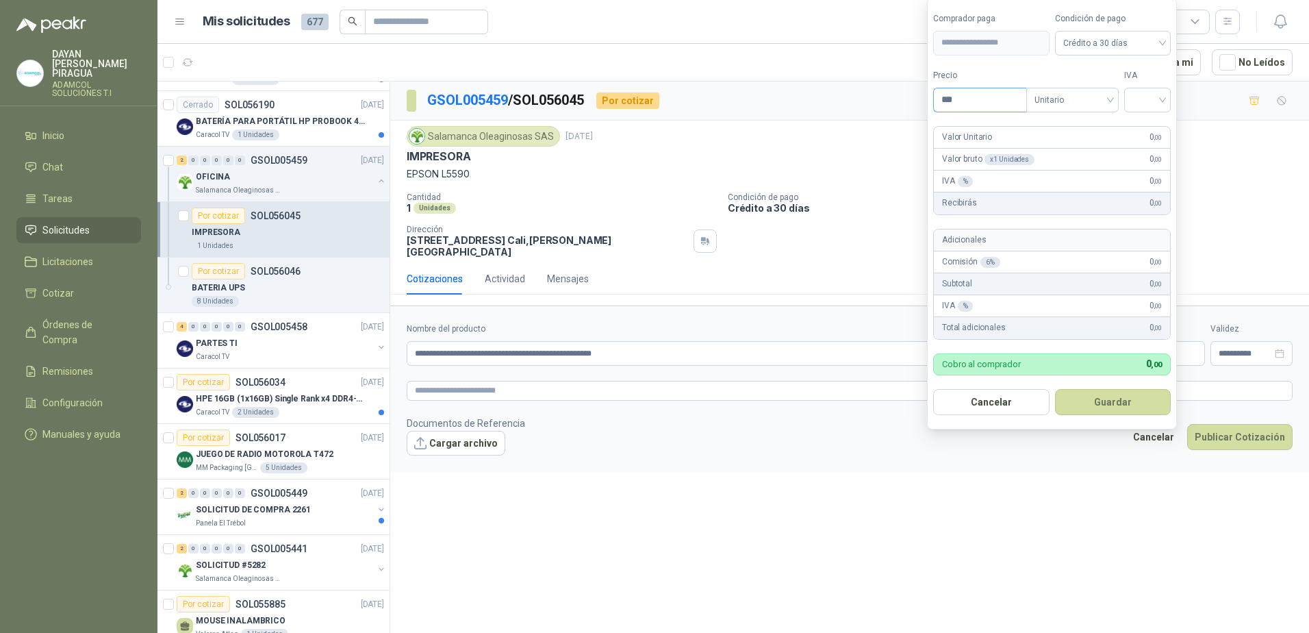
click at [976, 98] on input "***" at bounding box center [980, 99] width 92 height 23
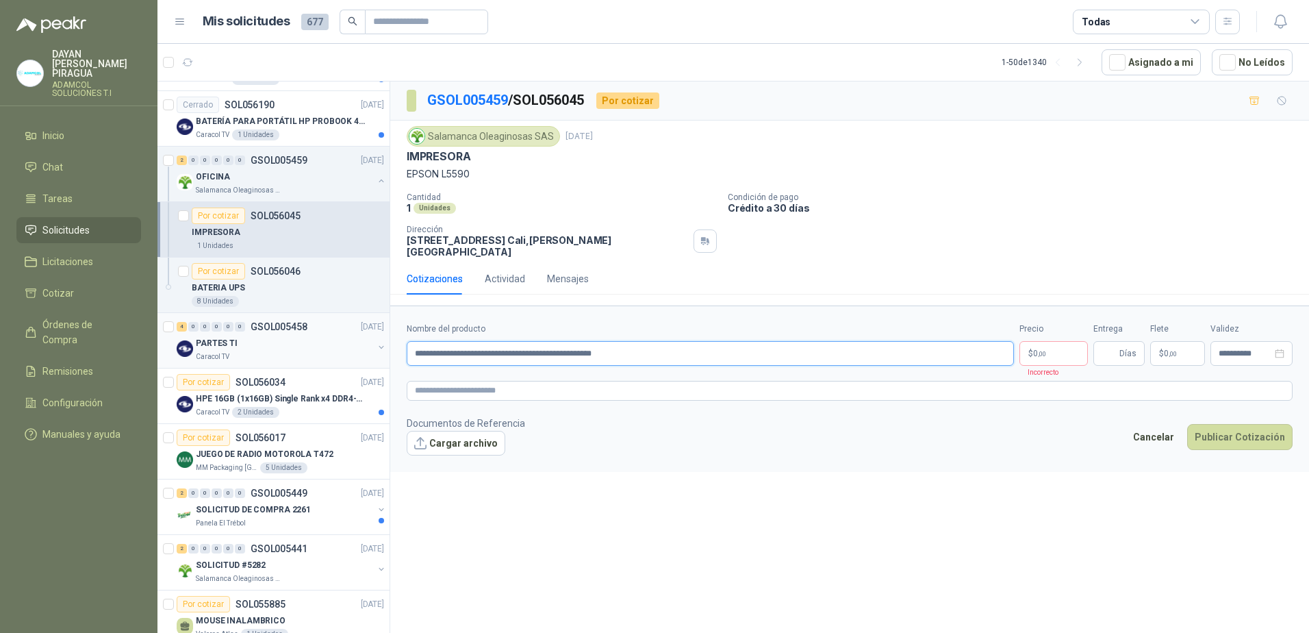
drag, startPoint x: 652, startPoint y: 340, endPoint x: 346, endPoint y: 341, distance: 306.1
click at [346, 341] on div "Por cotizar SOL056762 [DATE] COMPUTADOR DE ESCRITORIO MINI PC KLARENS 5 Unidade…" at bounding box center [733, 359] width 1152 height 557
click at [447, 381] on textarea at bounding box center [850, 391] width 886 height 20
paste textarea "**********"
type textarea "**********"
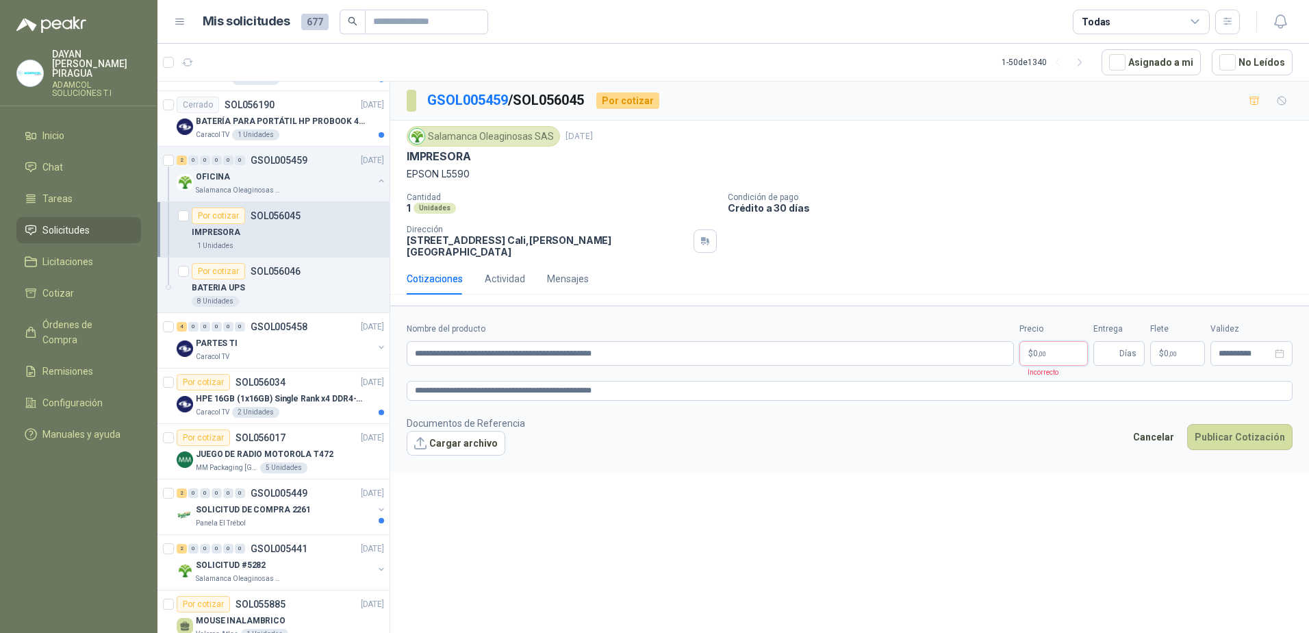
click at [1042, 337] on body "[PERSON_NAME] PIRAGUA ADAMCOL SOLUCIONES T.I Inicio Chat Tareas Solicitudes Lic…" at bounding box center [654, 316] width 1309 height 633
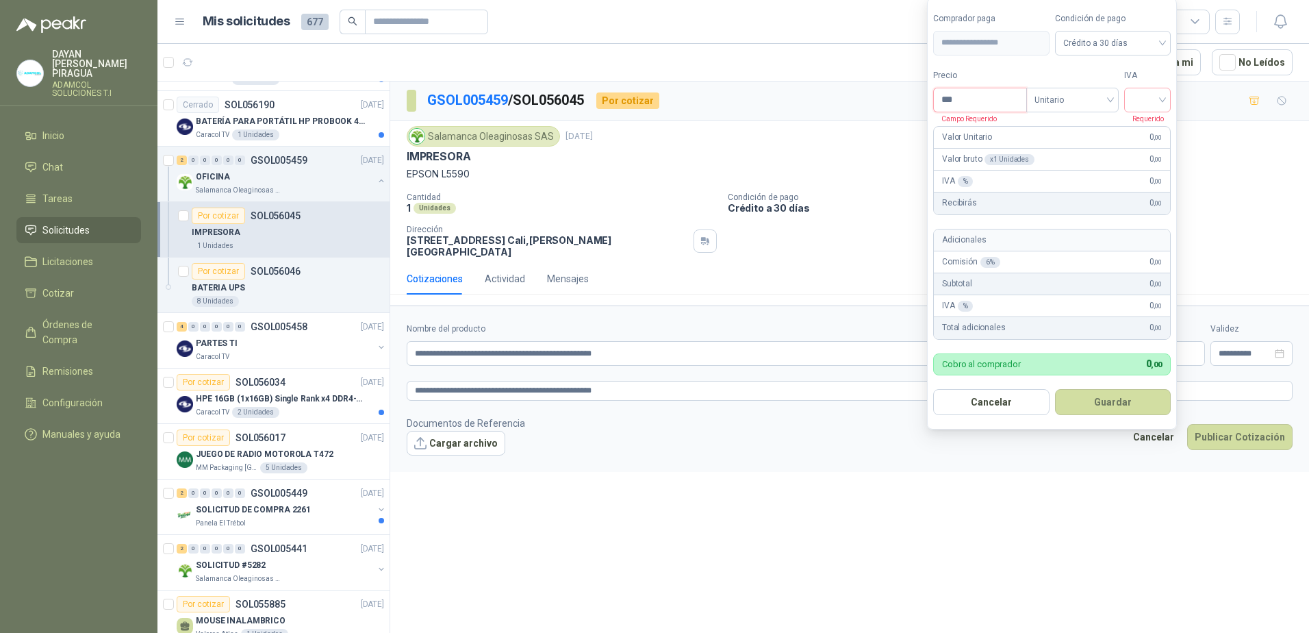
click at [970, 103] on input "***" at bounding box center [980, 99] width 92 height 23
click at [987, 97] on input "***" at bounding box center [980, 99] width 92 height 23
drag, startPoint x: 970, startPoint y: 100, endPoint x: 962, endPoint y: 96, distance: 8.6
click at [969, 100] on input "***" at bounding box center [980, 99] width 92 height 23
click at [981, 101] on input "***" at bounding box center [980, 99] width 92 height 23
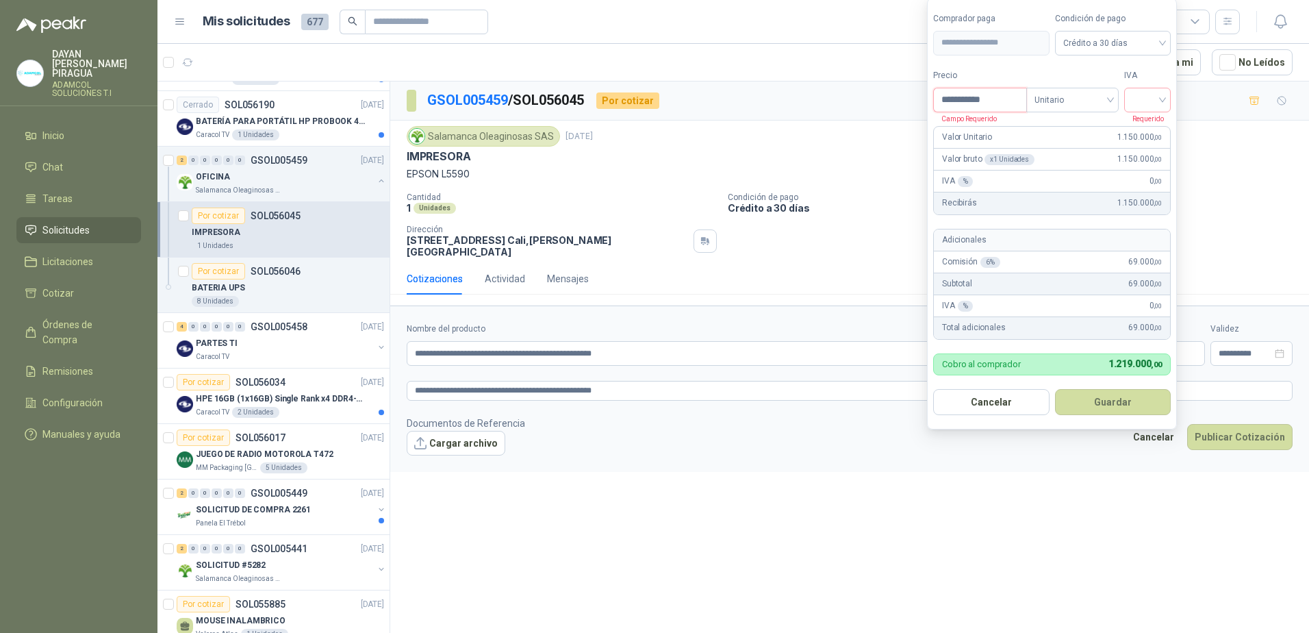
type input "**********"
click at [1149, 94] on input "search" at bounding box center [1148, 98] width 30 height 21
click at [1155, 132] on div "19%" at bounding box center [1150, 128] width 25 height 15
click at [1128, 403] on button "Guardar" at bounding box center [1116, 402] width 118 height 26
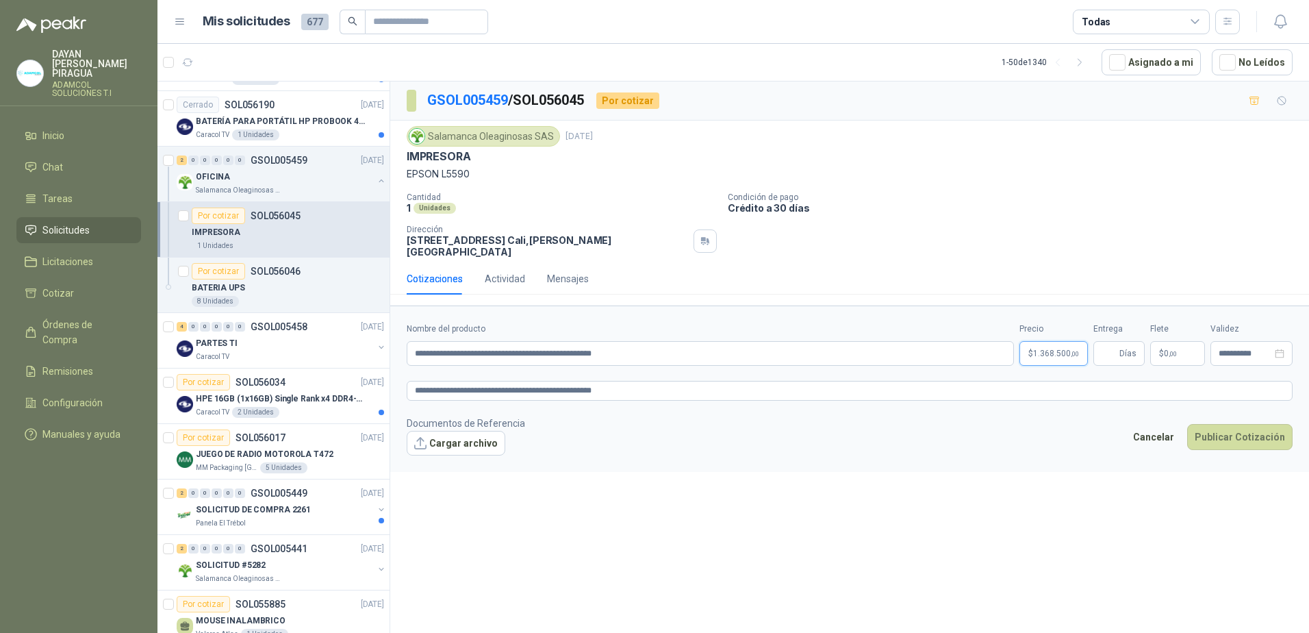
click at [1046, 346] on body "[PERSON_NAME] PIRAGUA ADAMCOL SOLUCIONES T.I Inicio Chat Tareas Solicitudes Lic…" at bounding box center [654, 316] width 1309 height 633
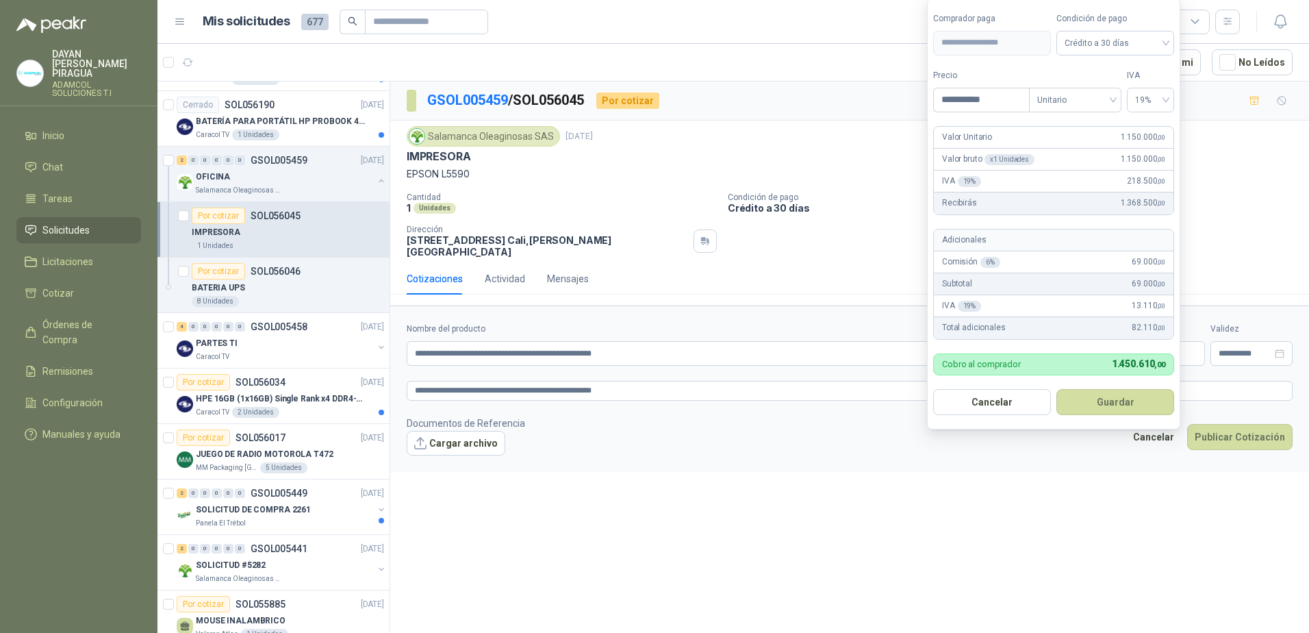
click at [1127, 396] on button "Guardar" at bounding box center [1116, 402] width 118 height 26
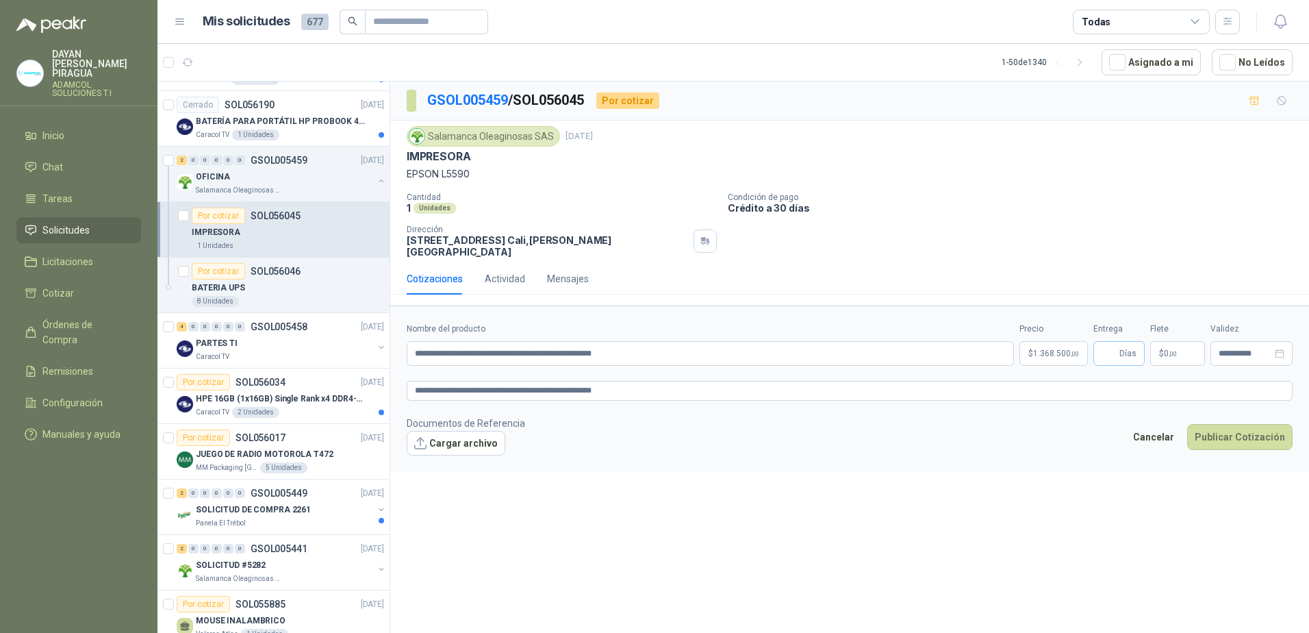
click at [1118, 341] on span "Días" at bounding box center [1119, 353] width 51 height 25
type input "*"
click at [1182, 348] on p "$ 0 ,00" at bounding box center [1177, 353] width 55 height 25
click at [1199, 202] on input "***" at bounding box center [1182, 202] width 97 height 23
type input "***"
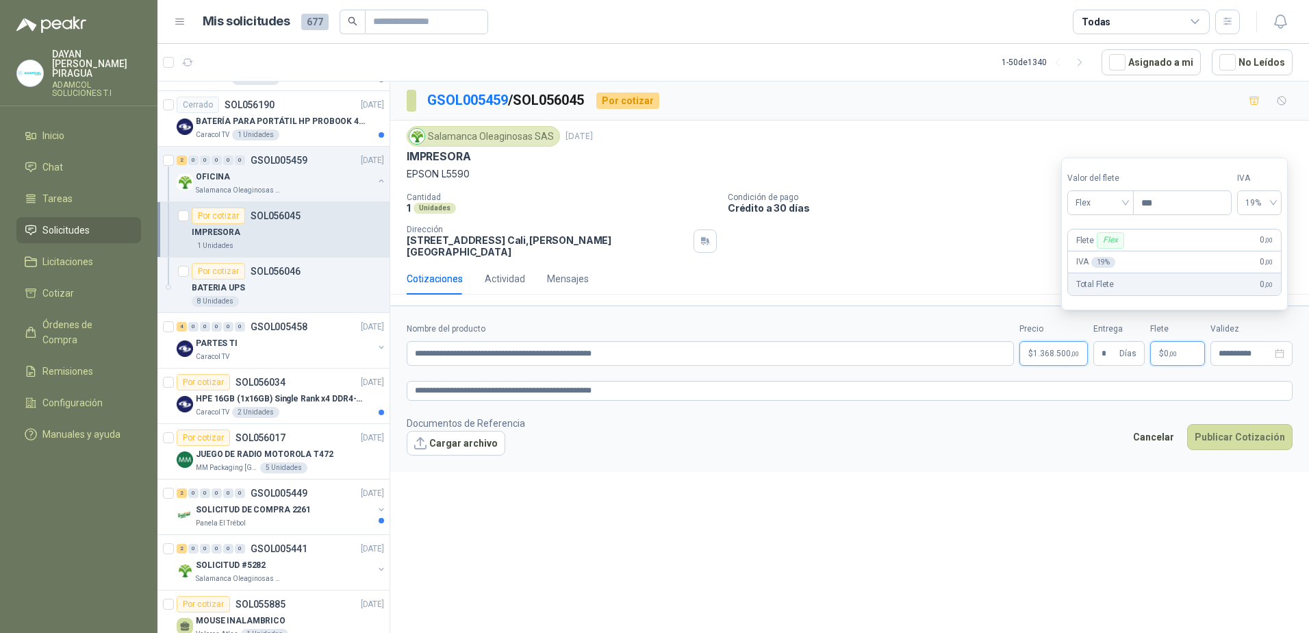
click at [1061, 346] on body "[PERSON_NAME] PIRAGUA ADAMCOL SOLUCIONES T.I Inicio Chat Tareas Solicitudes Lic…" at bounding box center [654, 316] width 1309 height 633
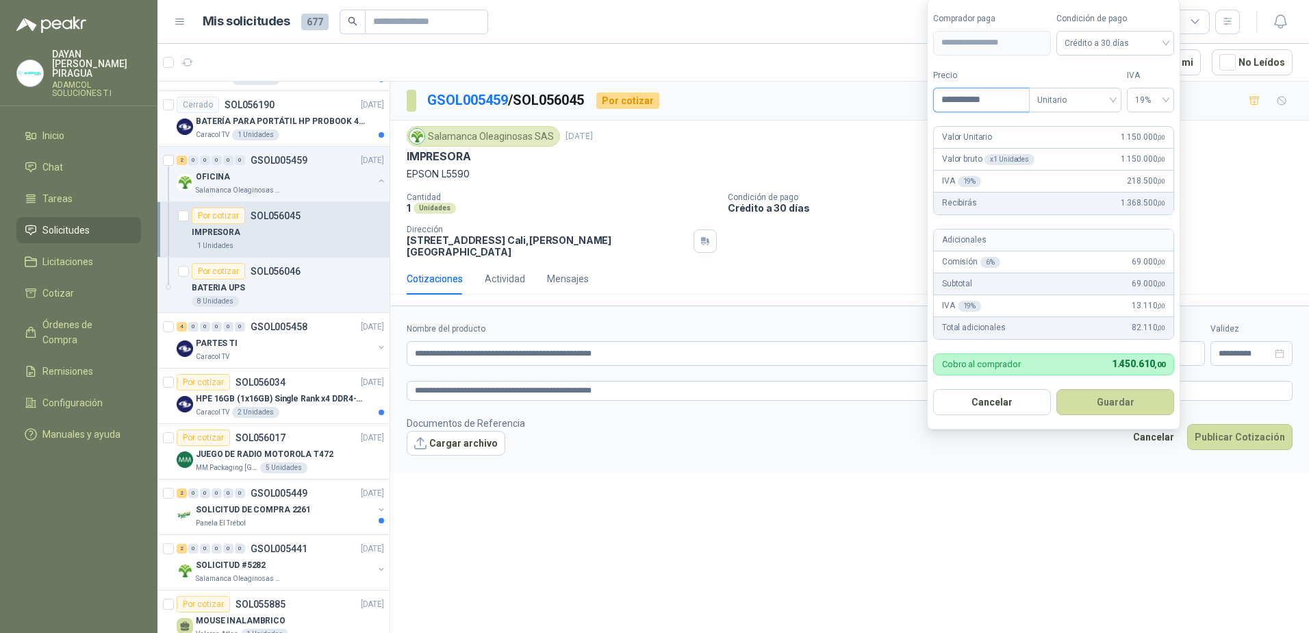
drag, startPoint x: 1013, startPoint y: 94, endPoint x: 879, endPoint y: 90, distance: 135.0
click at [879, 90] on body "[PERSON_NAME] PIRAGUA ADAMCOL SOLUCIONES T.I Inicio Chat Tareas Solicitudes Lic…" at bounding box center [654, 316] width 1309 height 633
type input "**********"
click at [1130, 401] on button "Guardar" at bounding box center [1116, 402] width 118 height 26
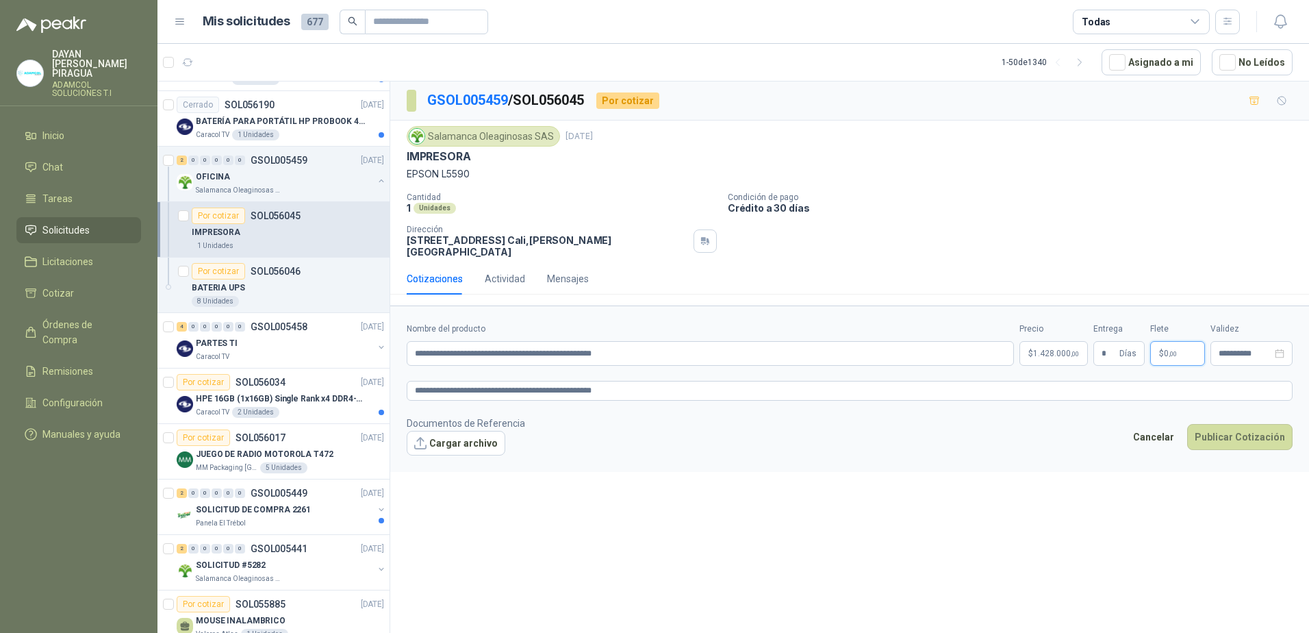
click at [1178, 350] on p "$ 0 ,00" at bounding box center [1177, 353] width 55 height 25
click at [1094, 206] on span "Flex" at bounding box center [1101, 202] width 50 height 21
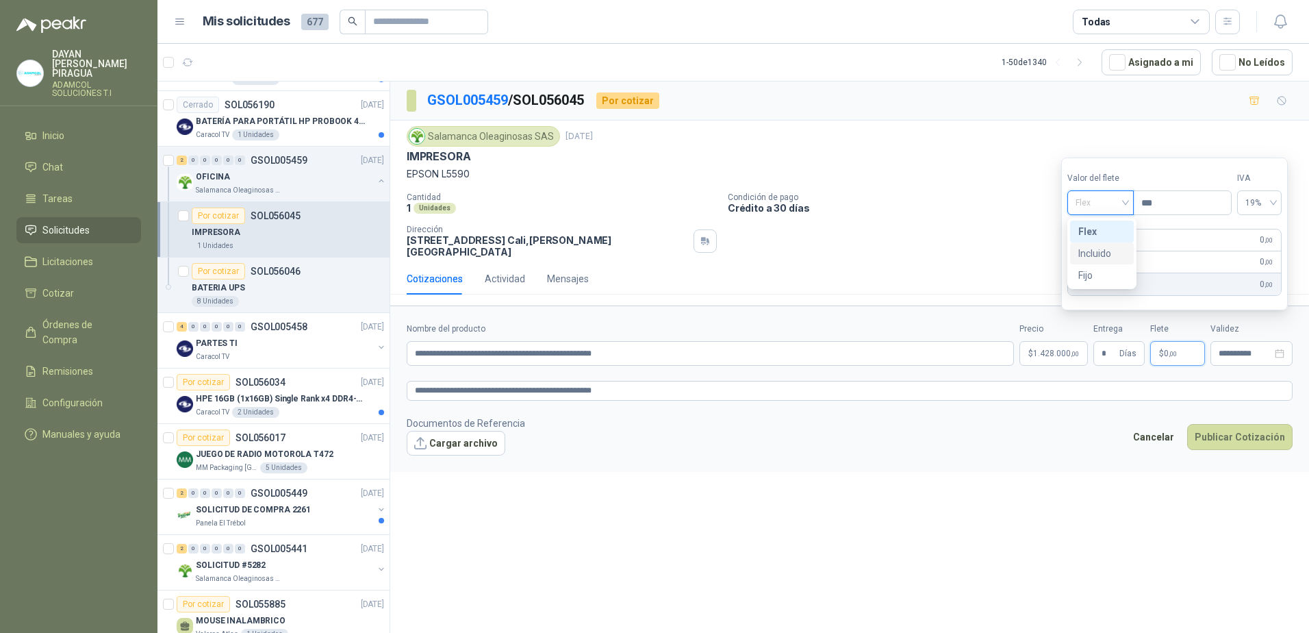
click at [1118, 254] on div "Incluido" at bounding box center [1102, 253] width 47 height 15
click at [783, 426] on footer "Documentos de Referencia Cargar archivo Cancelar Publicar Cotización" at bounding box center [850, 436] width 886 height 40
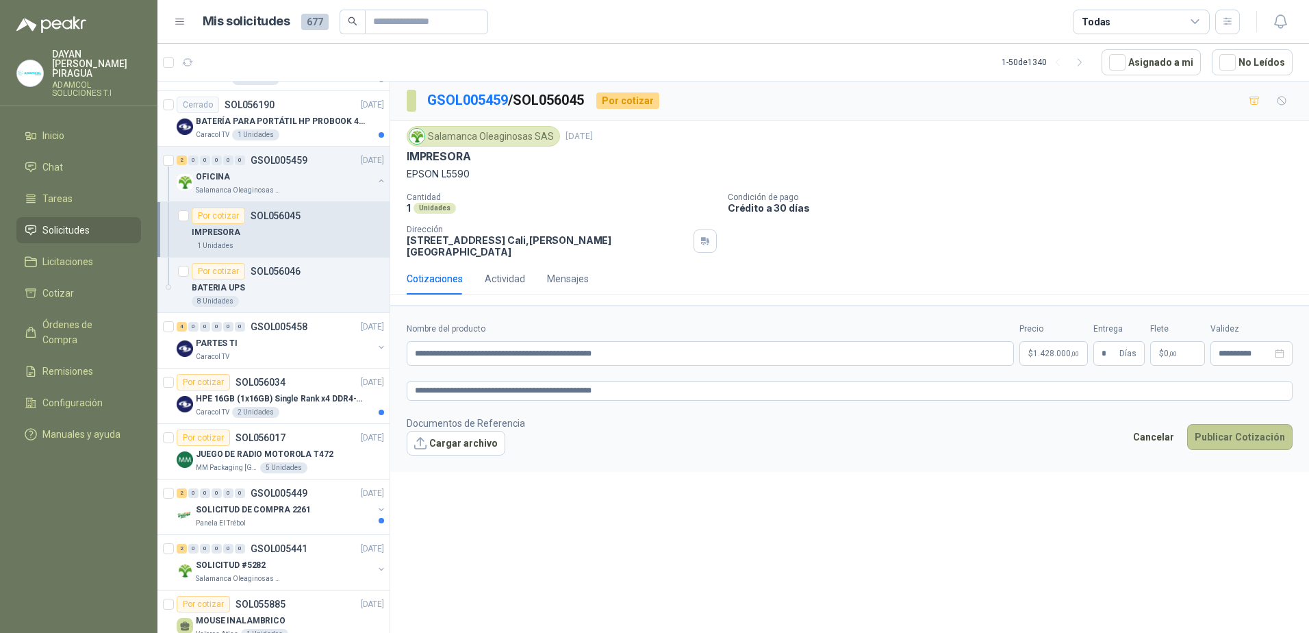
click at [1261, 430] on button "Publicar Cotización" at bounding box center [1239, 437] width 105 height 26
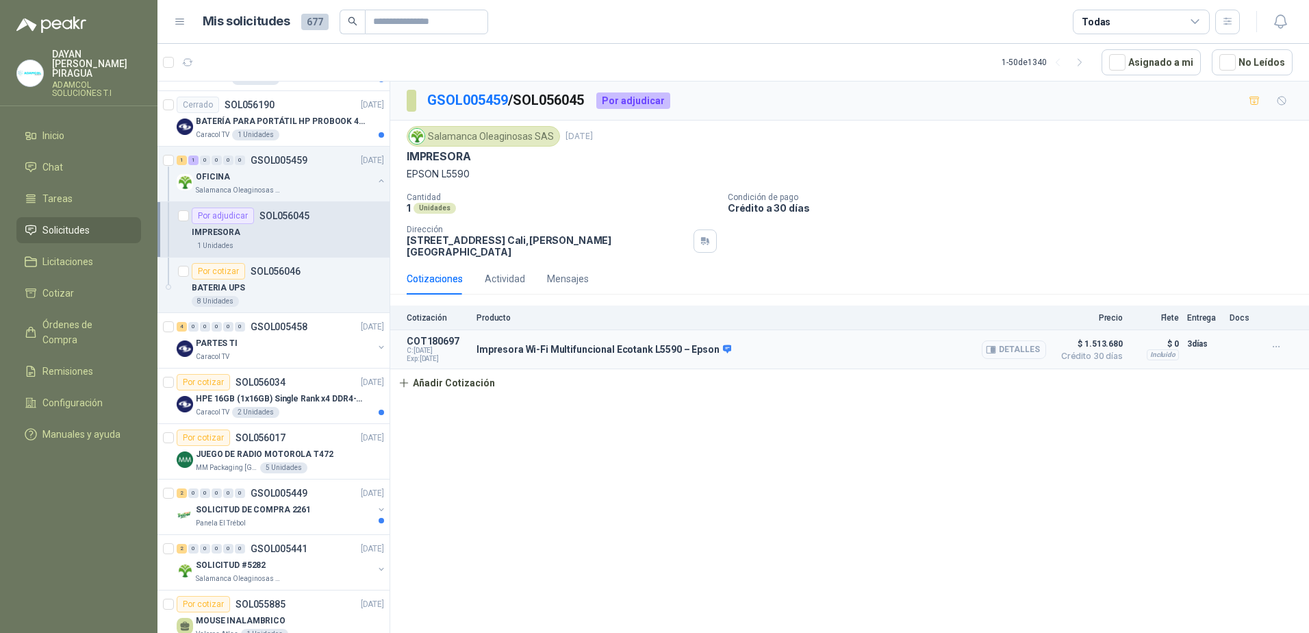
drag, startPoint x: 1034, startPoint y: 347, endPoint x: 1026, endPoint y: 338, distance: 12.1
click at [1030, 345] on button "Detalles" at bounding box center [1014, 349] width 64 height 18
click at [1026, 338] on body "[PERSON_NAME] PIRAGUA ADAMCOL SOLUCIONES T.I Inicio Chat Tareas Solicitudes Lic…" at bounding box center [654, 316] width 1309 height 633
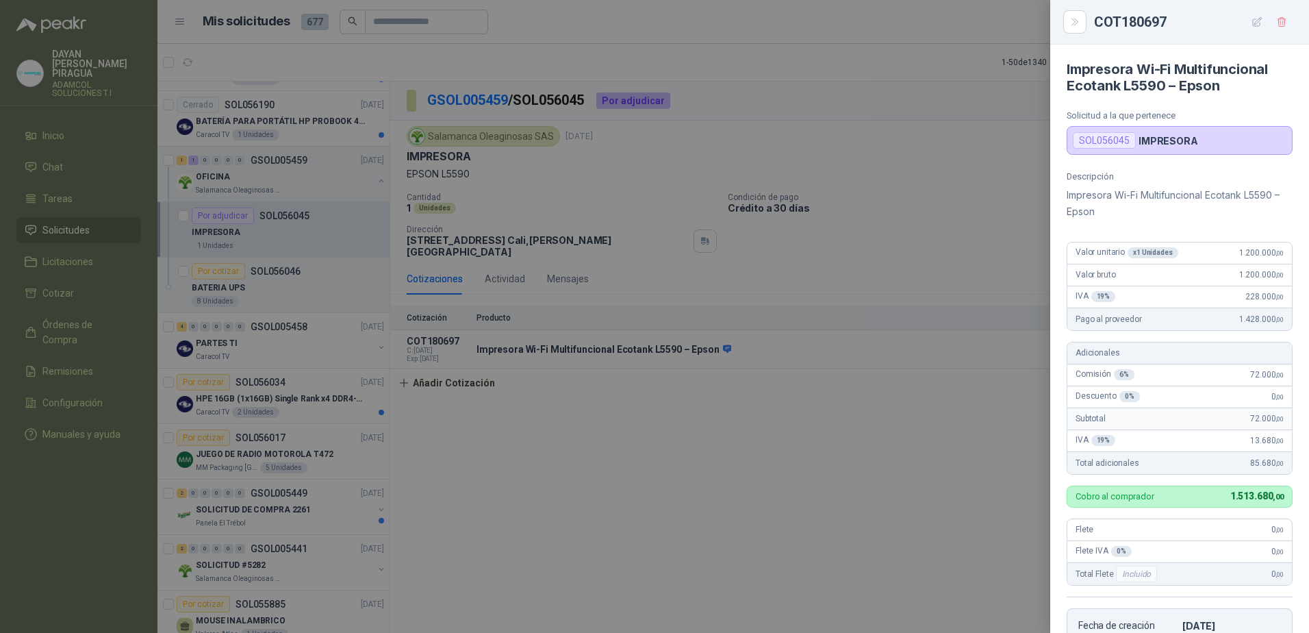
drag, startPoint x: 1154, startPoint y: 31, endPoint x: 1147, endPoint y: 23, distance: 10.2
click at [1154, 31] on div "COT180697" at bounding box center [1193, 22] width 199 height 22
click at [1147, 23] on div "COT180697" at bounding box center [1193, 22] width 199 height 22
copy div "COT180697"
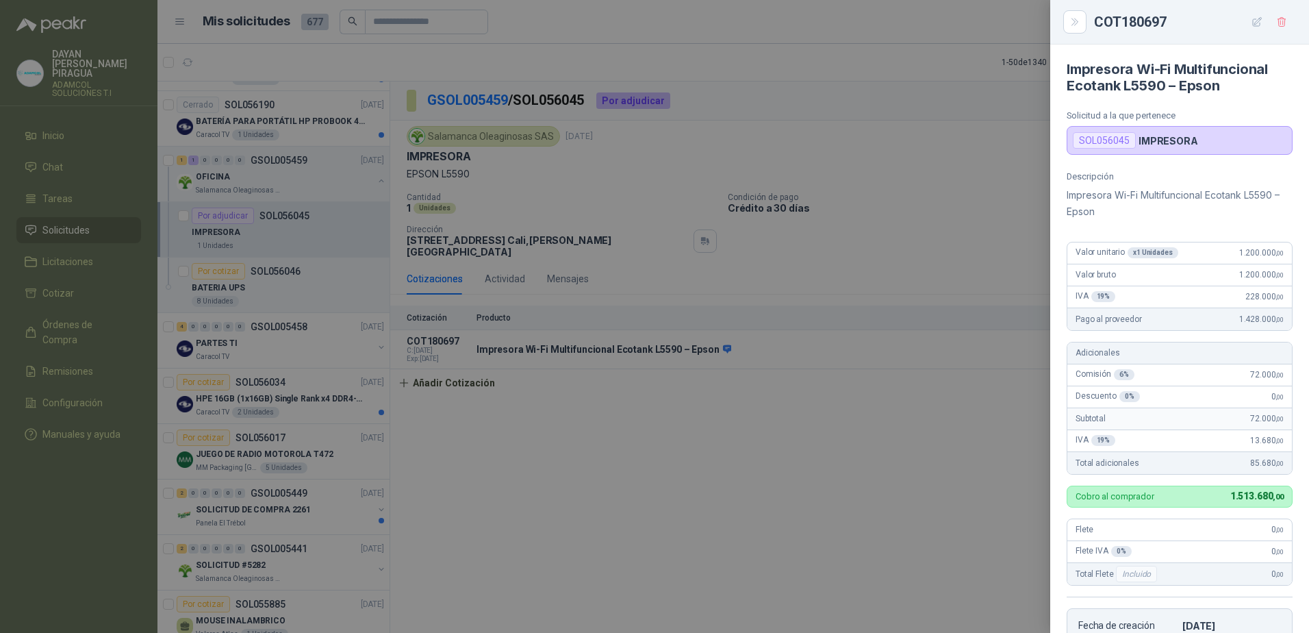
drag, startPoint x: 1037, startPoint y: 474, endPoint x: 1046, endPoint y: 383, distance: 90.8
click at [1039, 463] on div at bounding box center [654, 316] width 1309 height 633
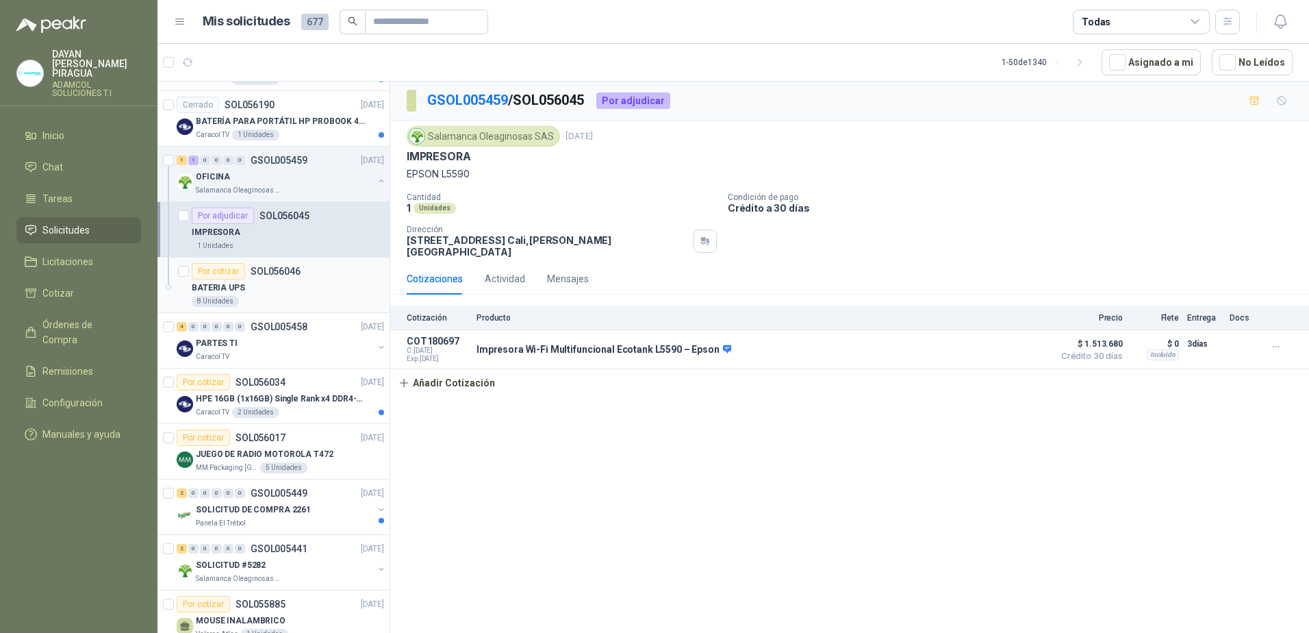
click at [287, 285] on div "BATERIA UPS" at bounding box center [288, 287] width 192 height 16
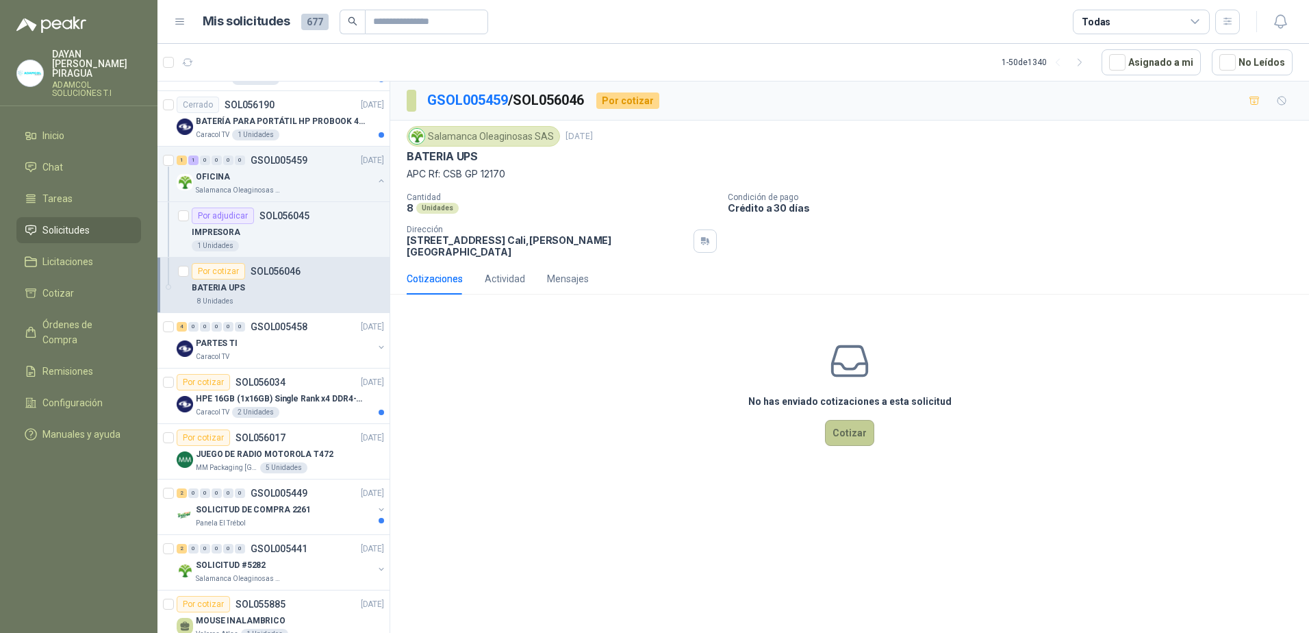
click at [862, 425] on button "Cotizar" at bounding box center [849, 433] width 49 height 26
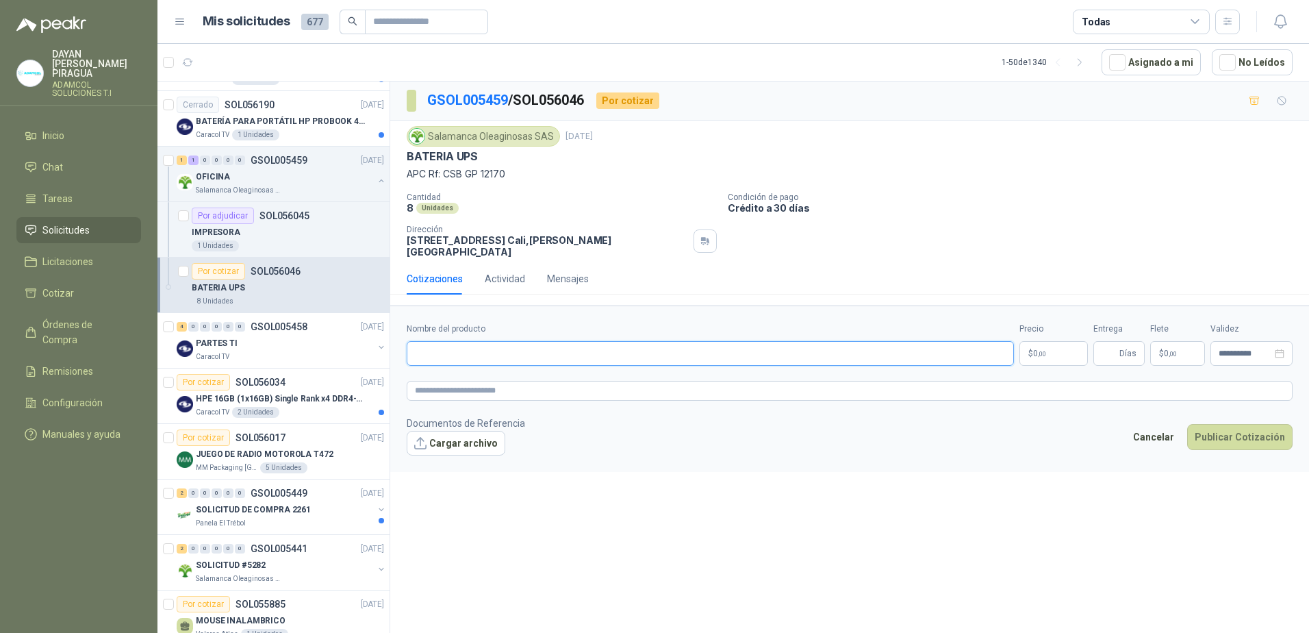
click at [472, 346] on input "Nombre del producto" at bounding box center [710, 353] width 607 height 25
paste input "**********"
type input "**********"
click at [475, 393] on form "**********" at bounding box center [849, 388] width 919 height 166
click at [529, 381] on textarea at bounding box center [850, 391] width 886 height 20
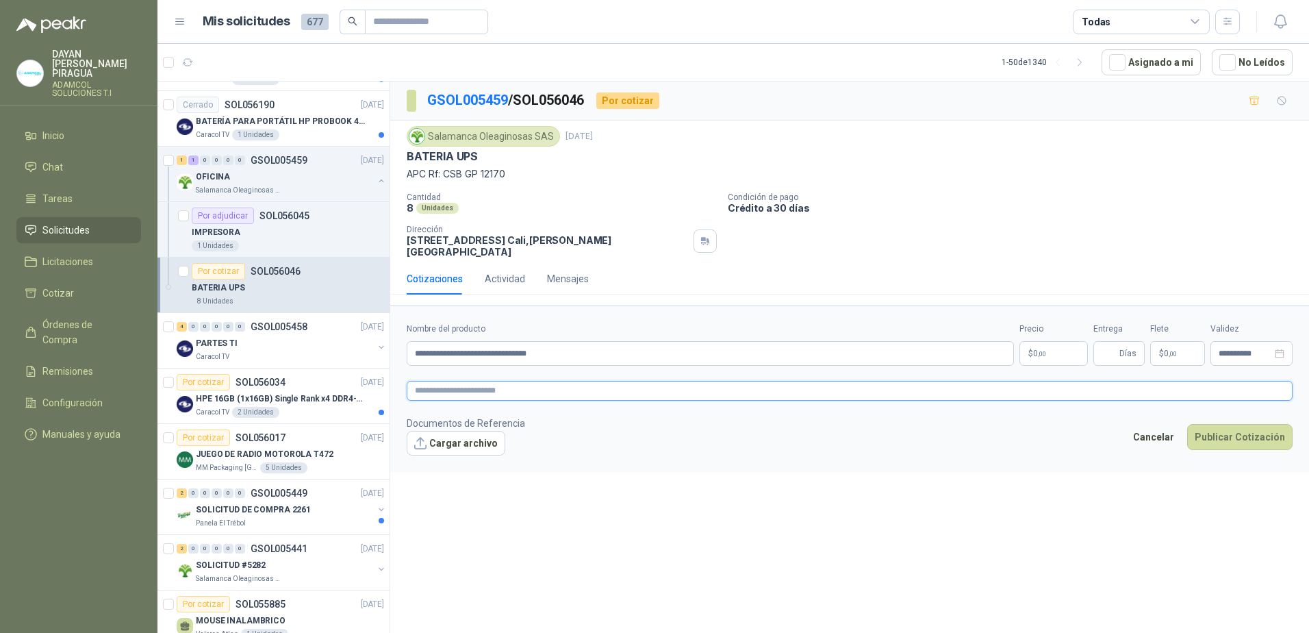
click at [488, 386] on textarea at bounding box center [850, 391] width 886 height 20
paste textarea "**********"
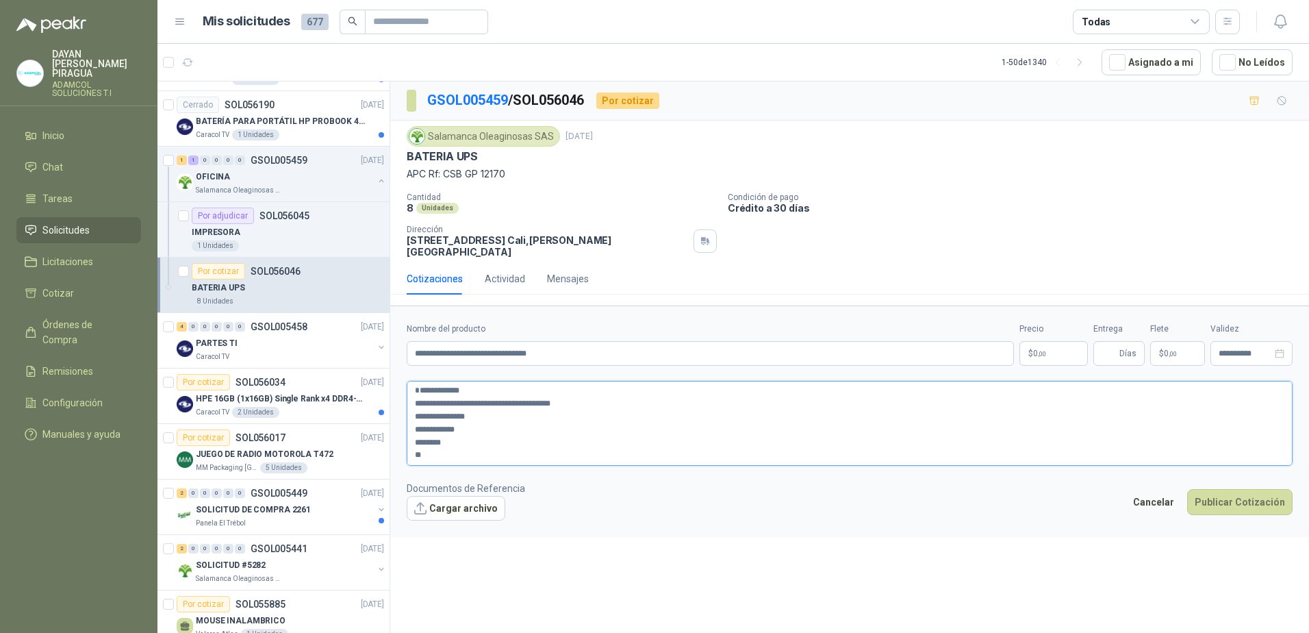
type textarea "**********"
click at [413, 388] on textarea "**********" at bounding box center [850, 423] width 886 height 85
type textarea "**********"
drag, startPoint x: 449, startPoint y: 433, endPoint x: 398, endPoint y: 433, distance: 51.4
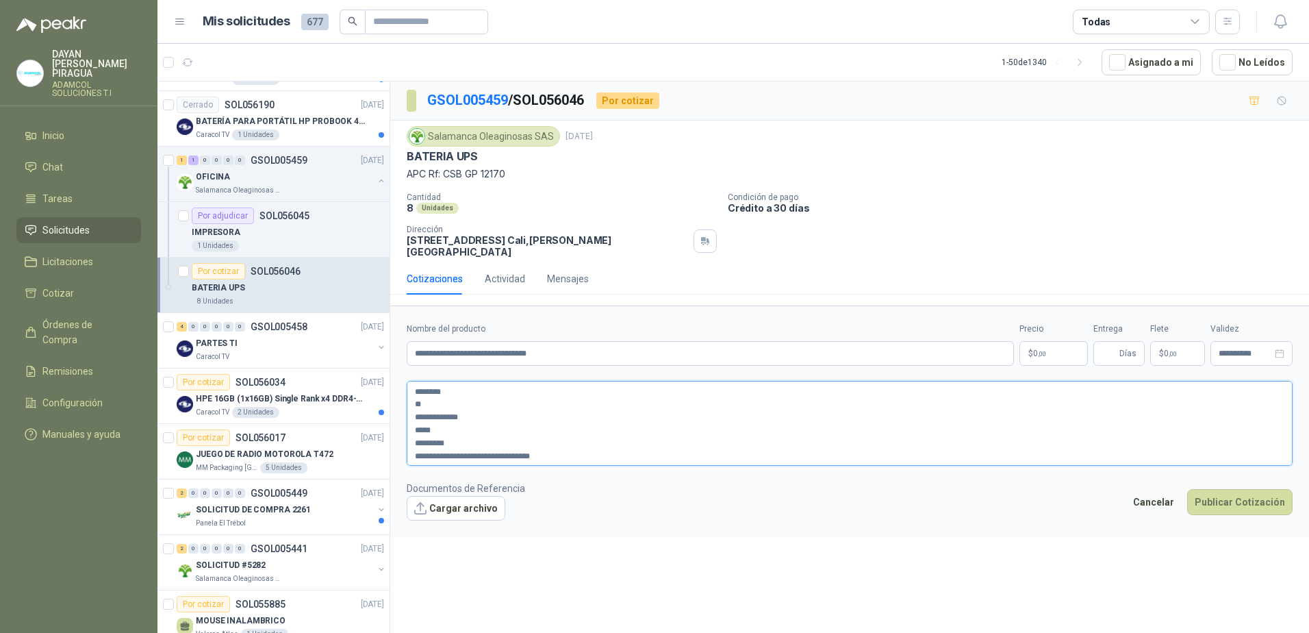
click at [398, 433] on form "**********" at bounding box center [849, 420] width 919 height 231
type textarea "**********"
click at [1048, 338] on body "[PERSON_NAME] PIRAGUA ADAMCOL SOLUCIONES T.I Inicio Chat Tareas Solicitudes Lic…" at bounding box center [654, 316] width 1309 height 633
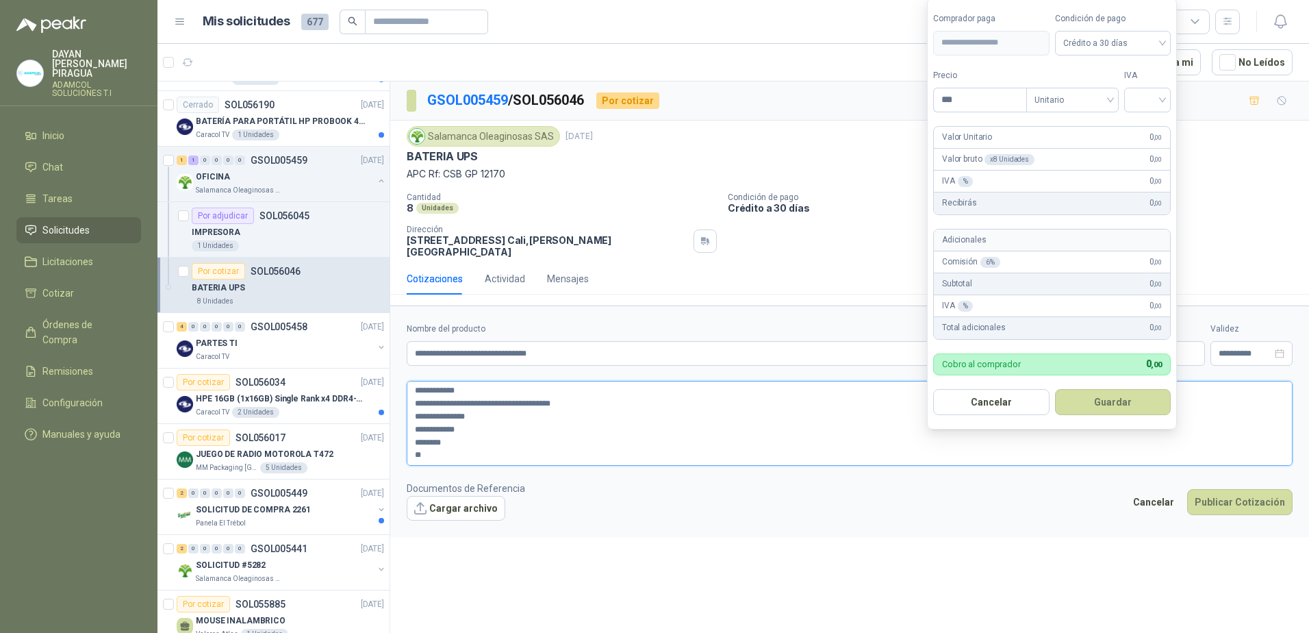
drag, startPoint x: 521, startPoint y: 439, endPoint x: 531, endPoint y: 429, distance: 13.6
click at [521, 439] on textarea "**********" at bounding box center [850, 423] width 886 height 85
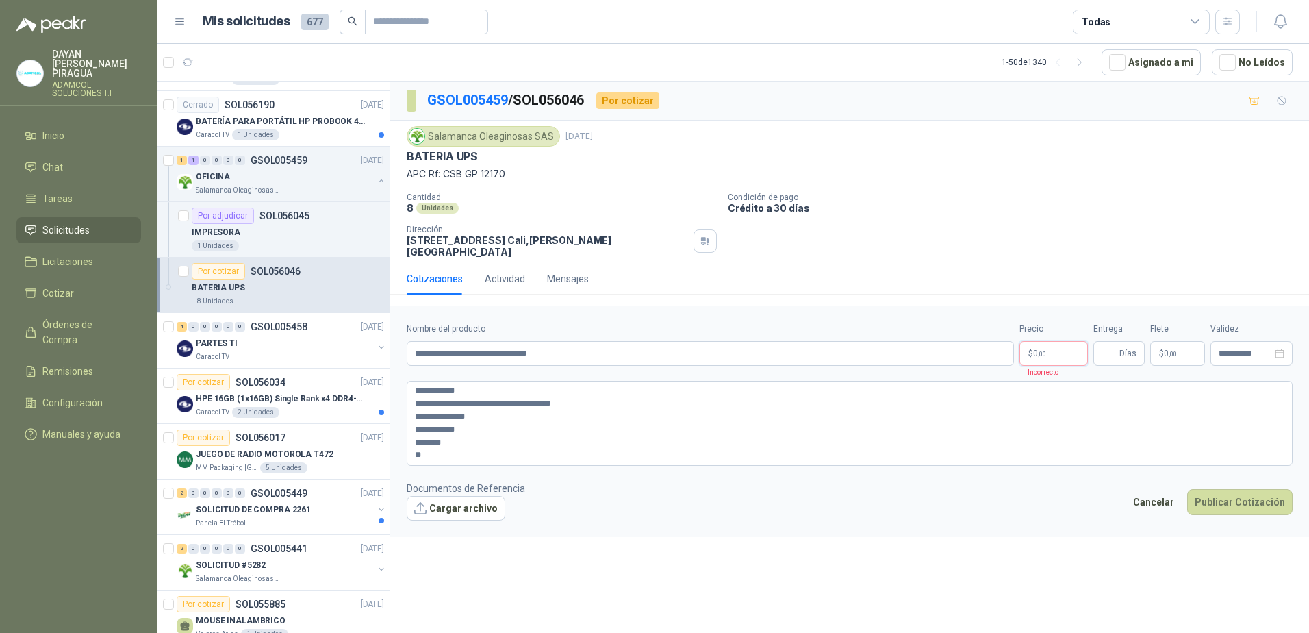
click at [1042, 340] on body "[PERSON_NAME] PIRAGUA ADAMCOL SOLUCIONES T.I Inicio Chat Tareas Solicitudes Lic…" at bounding box center [654, 316] width 1309 height 633
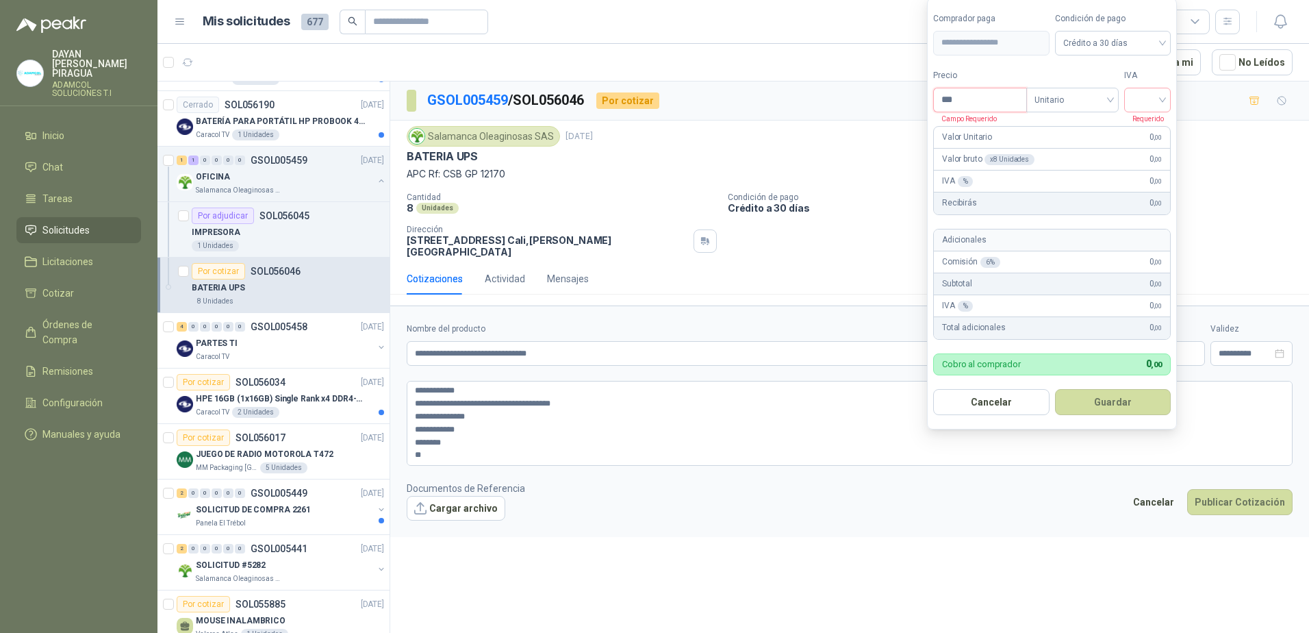
click at [994, 103] on input "***" at bounding box center [980, 99] width 92 height 23
type input "*********"
click at [1147, 108] on input "search" at bounding box center [1148, 98] width 30 height 21
click at [1155, 128] on div "19%" at bounding box center [1150, 128] width 25 height 15
click at [1113, 406] on button "Guardar" at bounding box center [1116, 402] width 118 height 26
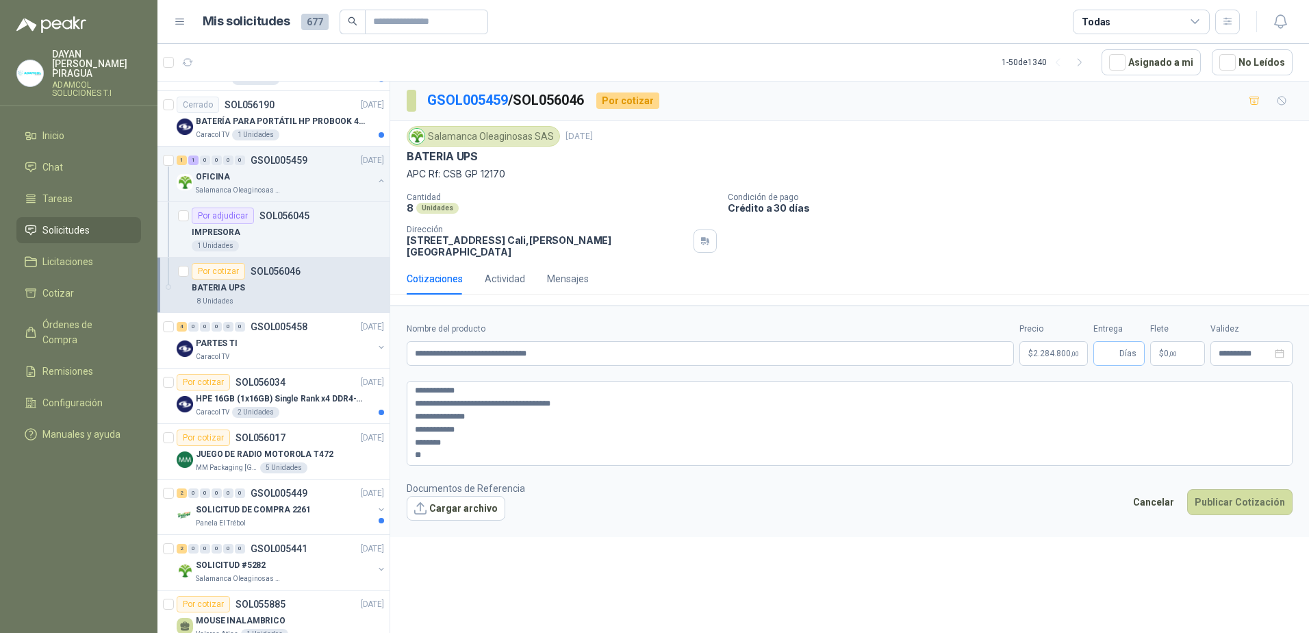
click at [1120, 343] on span "Días" at bounding box center [1128, 353] width 17 height 23
type input "*"
click at [1178, 202] on input "***" at bounding box center [1182, 202] width 97 height 23
click at [1122, 205] on span "Flex" at bounding box center [1101, 202] width 50 height 21
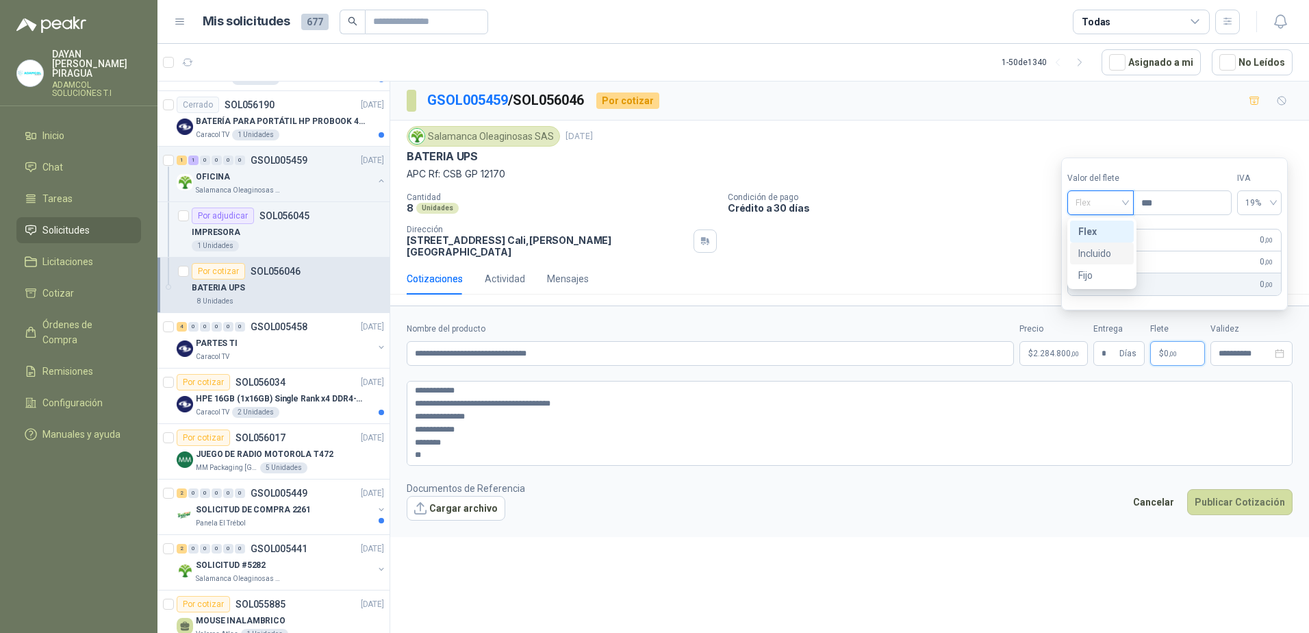
click at [1094, 257] on div "Incluido" at bounding box center [1102, 253] width 47 height 15
click at [936, 530] on div "**********" at bounding box center [849, 359] width 919 height 556
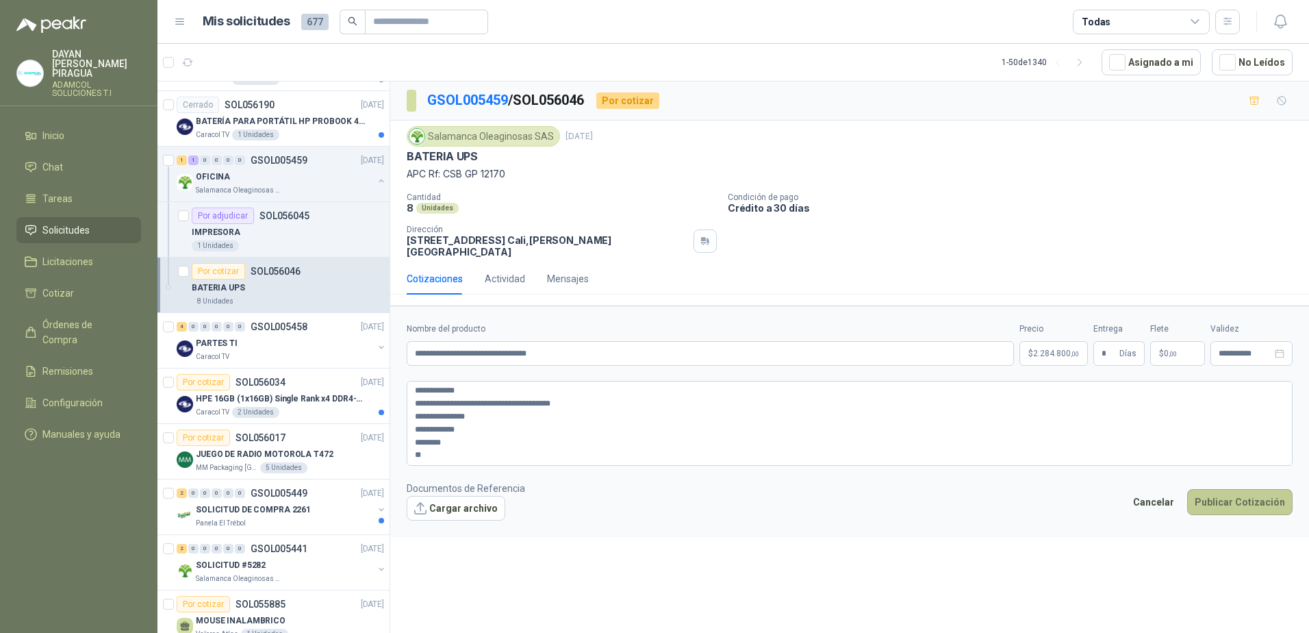
click at [1244, 494] on button "Publicar Cotización" at bounding box center [1239, 502] width 105 height 26
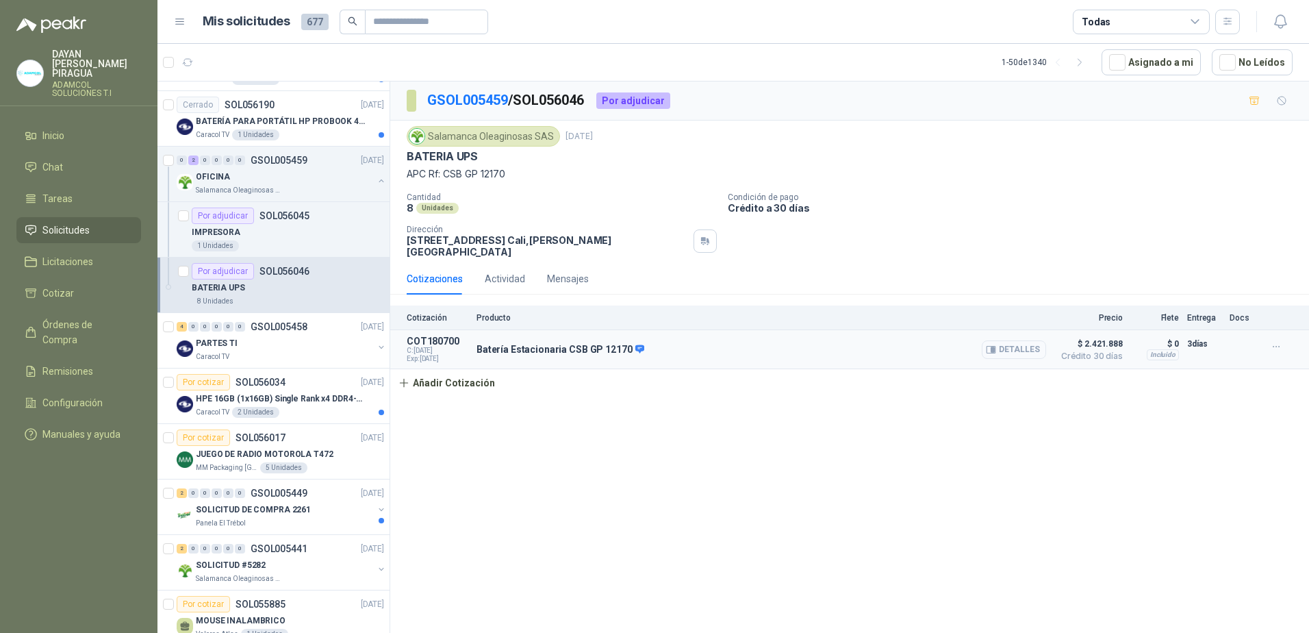
click at [998, 349] on button "Detalles" at bounding box center [1014, 349] width 64 height 18
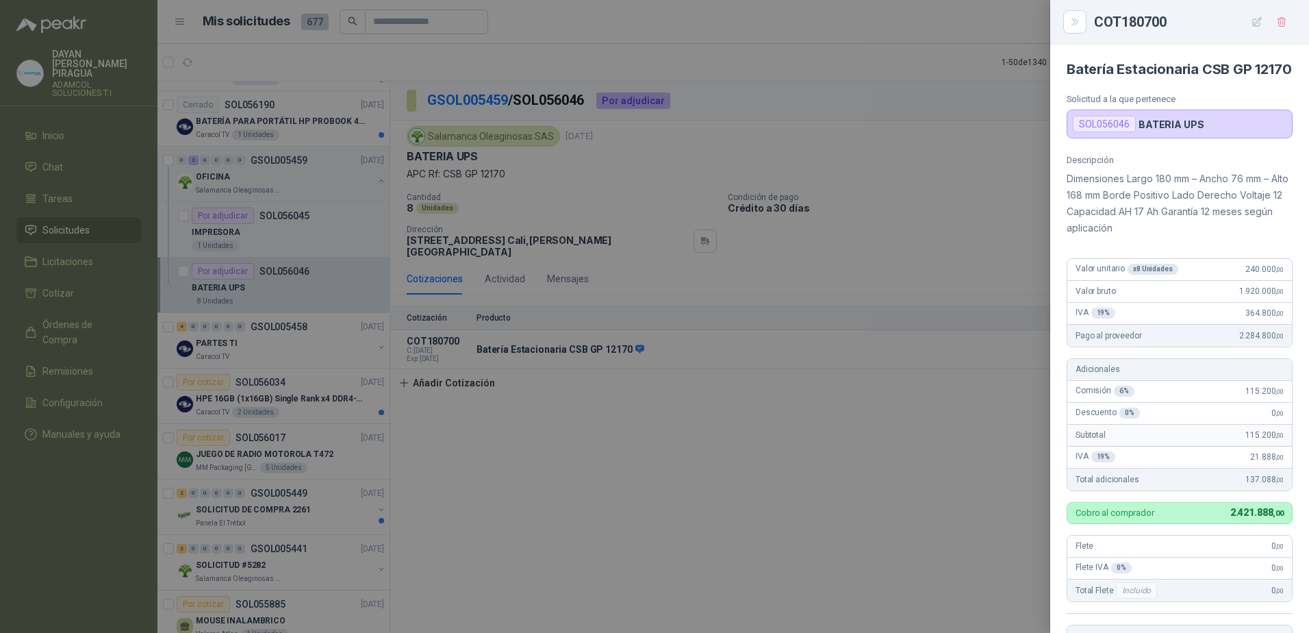
click at [1130, 15] on div "COT180700" at bounding box center [1193, 22] width 199 height 22
copy div "COT180700"
click at [777, 471] on div at bounding box center [654, 316] width 1309 height 633
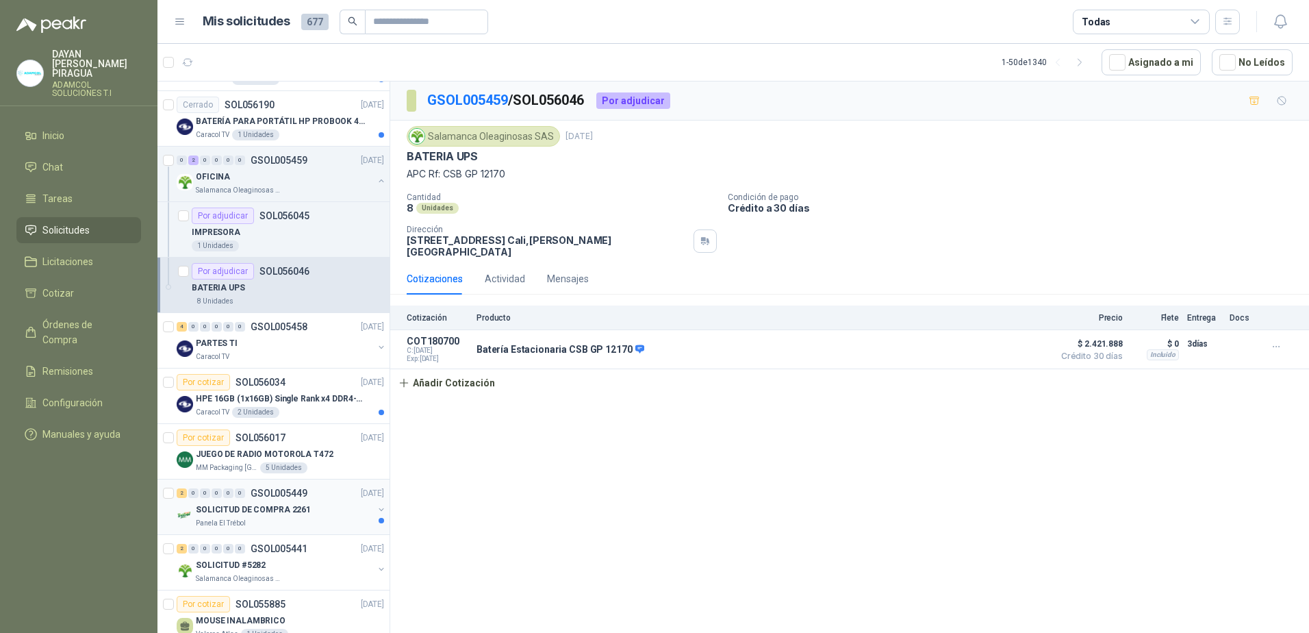
click at [277, 516] on p "SOLICITUD DE COMPRA 2261" at bounding box center [253, 509] width 115 height 13
